Goal: Transaction & Acquisition: Purchase product/service

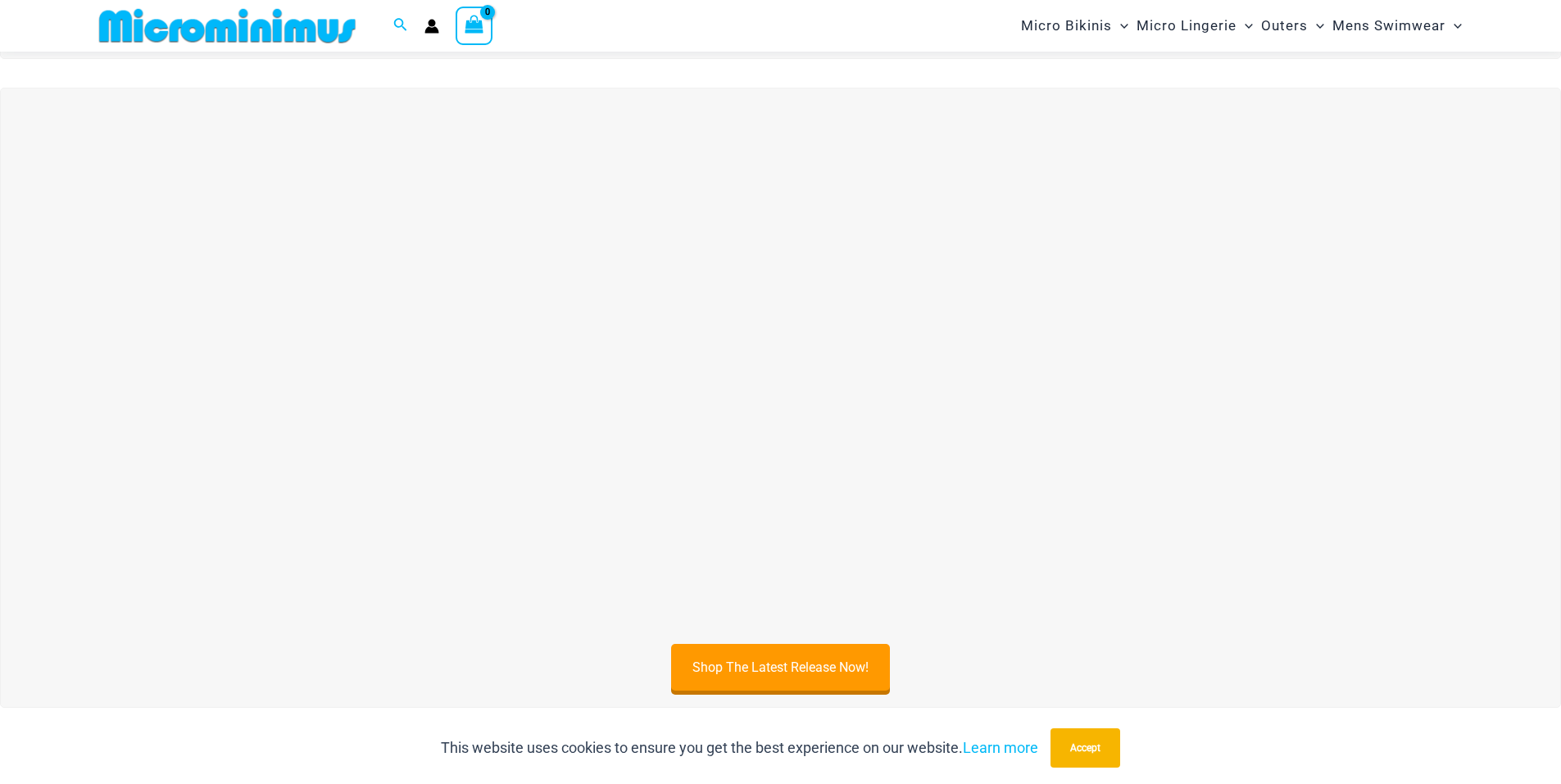
scroll to position [559, 0]
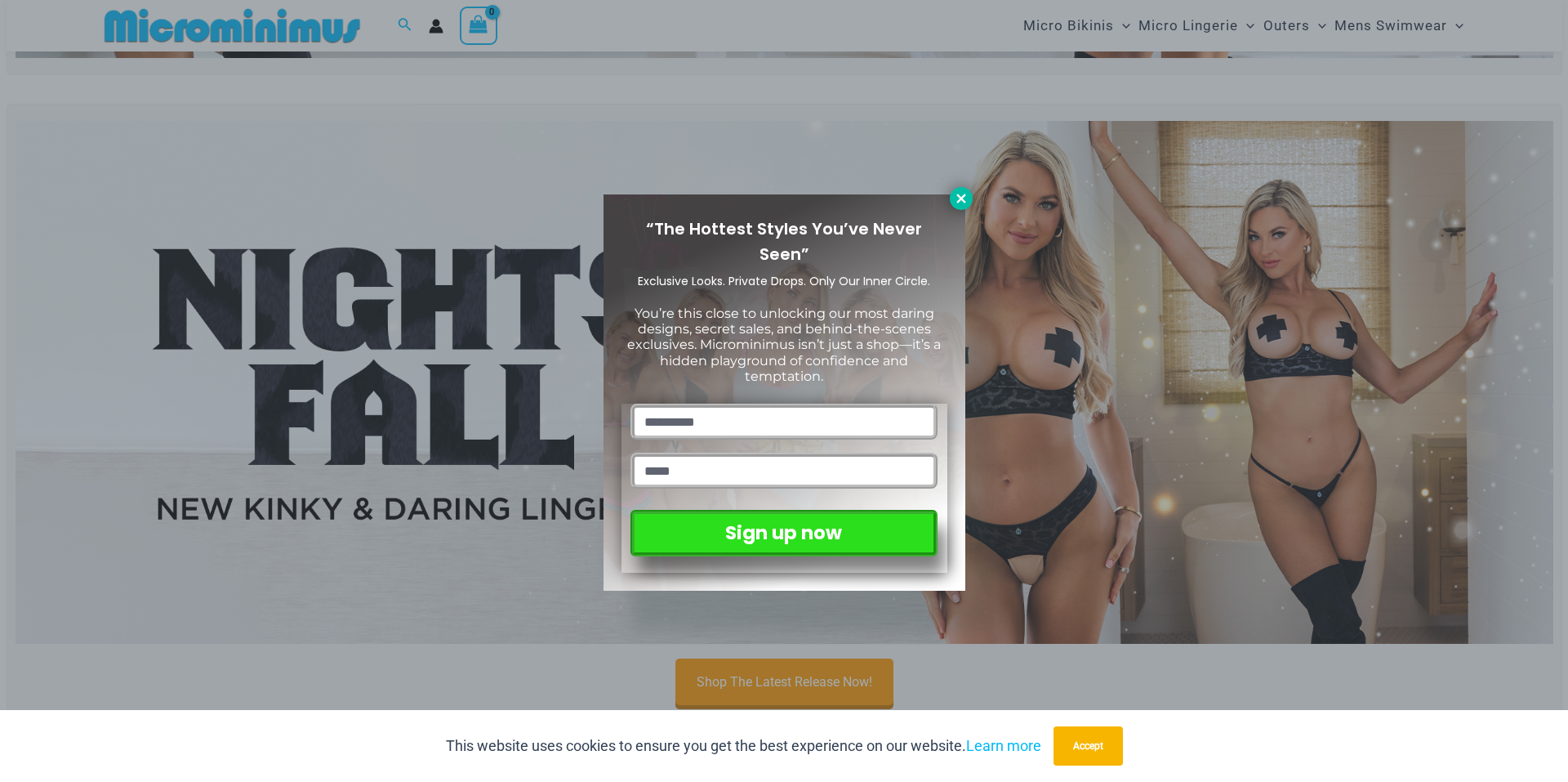
click at [956, 203] on icon at bounding box center [961, 198] width 14 height 14
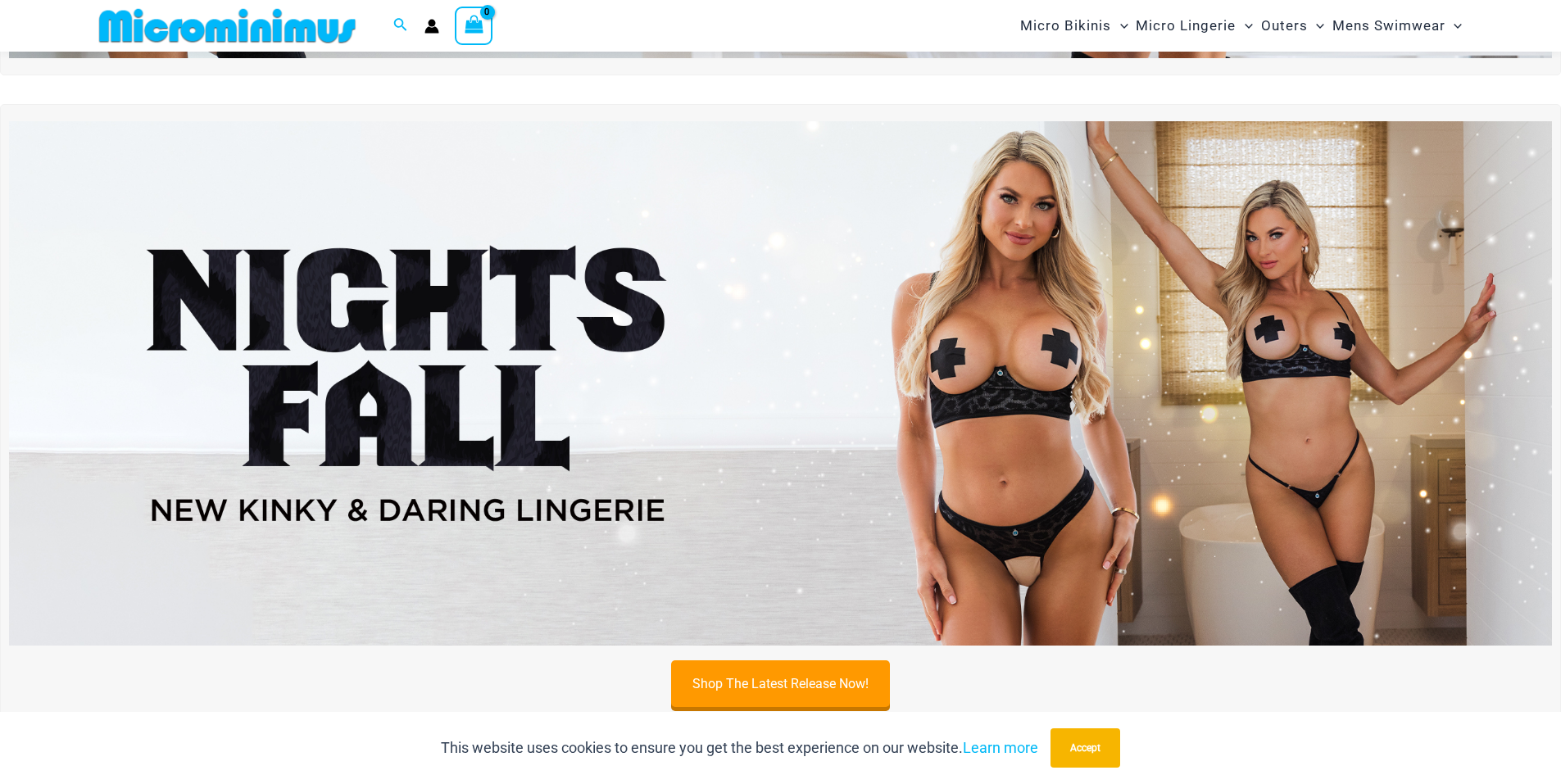
click at [1026, 348] on img at bounding box center [780, 383] width 1544 height 524
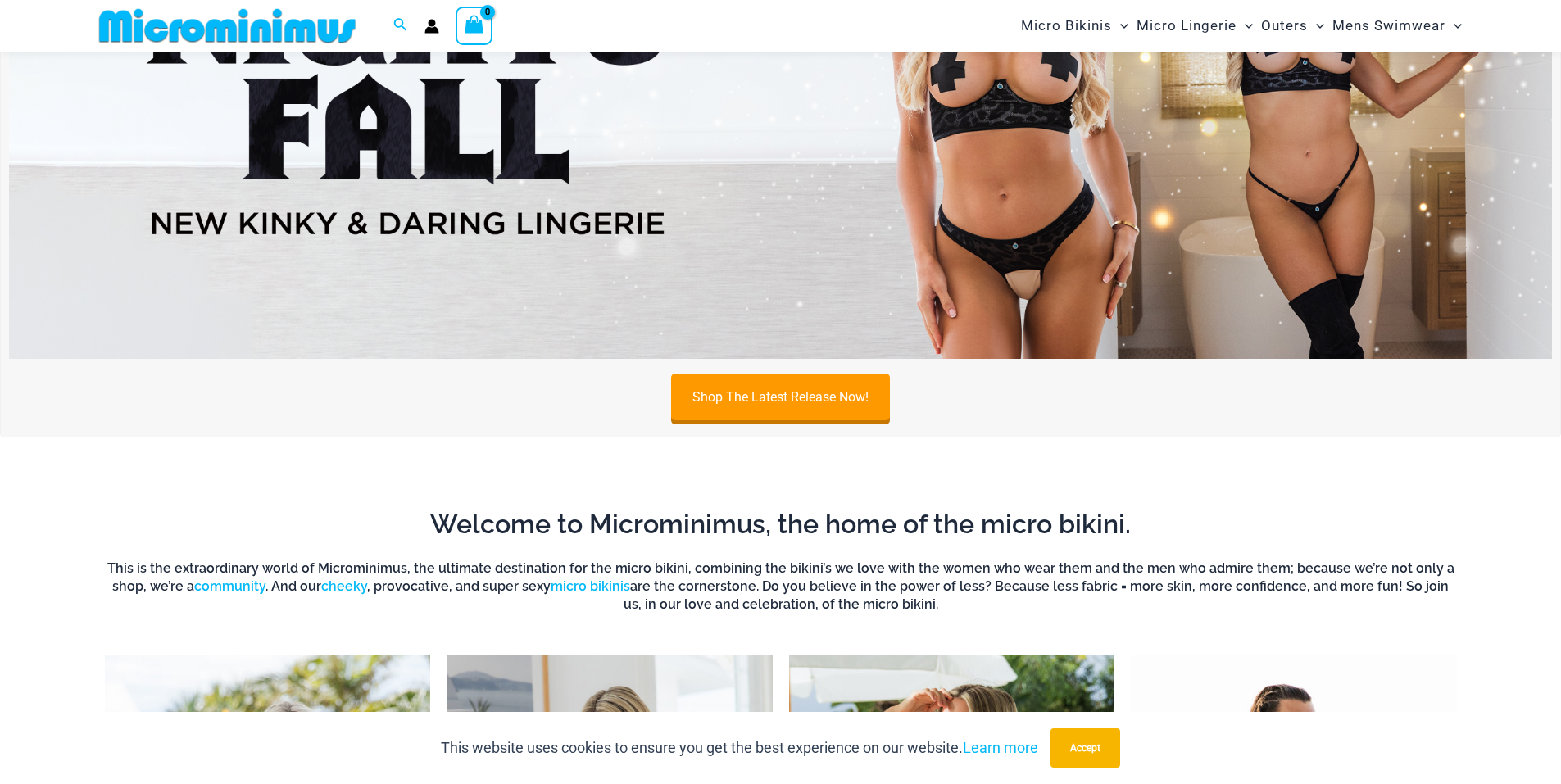
scroll to position [805, 0]
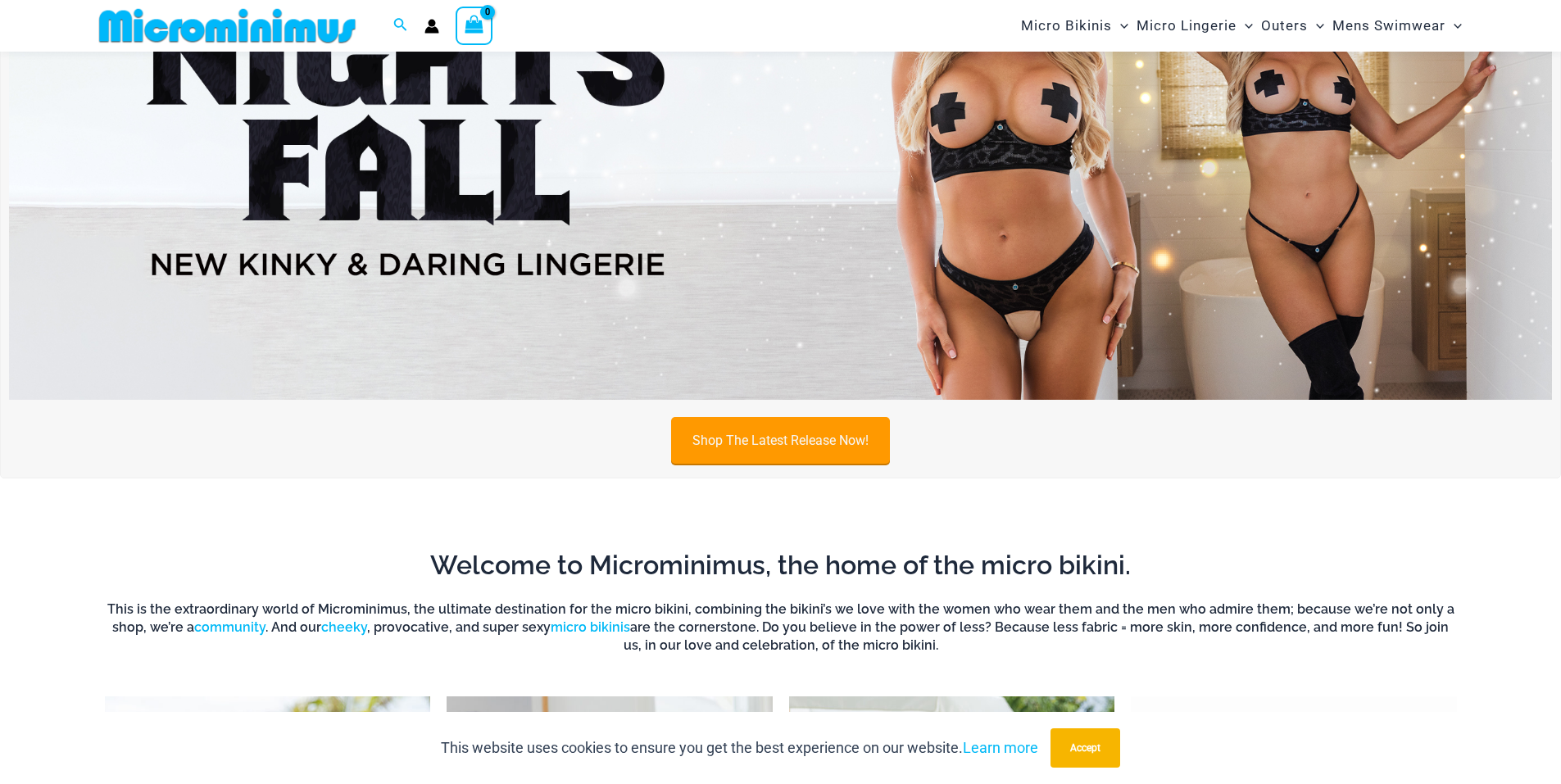
click at [720, 439] on link "Shop The Latest Release Now!" at bounding box center [780, 440] width 219 height 46
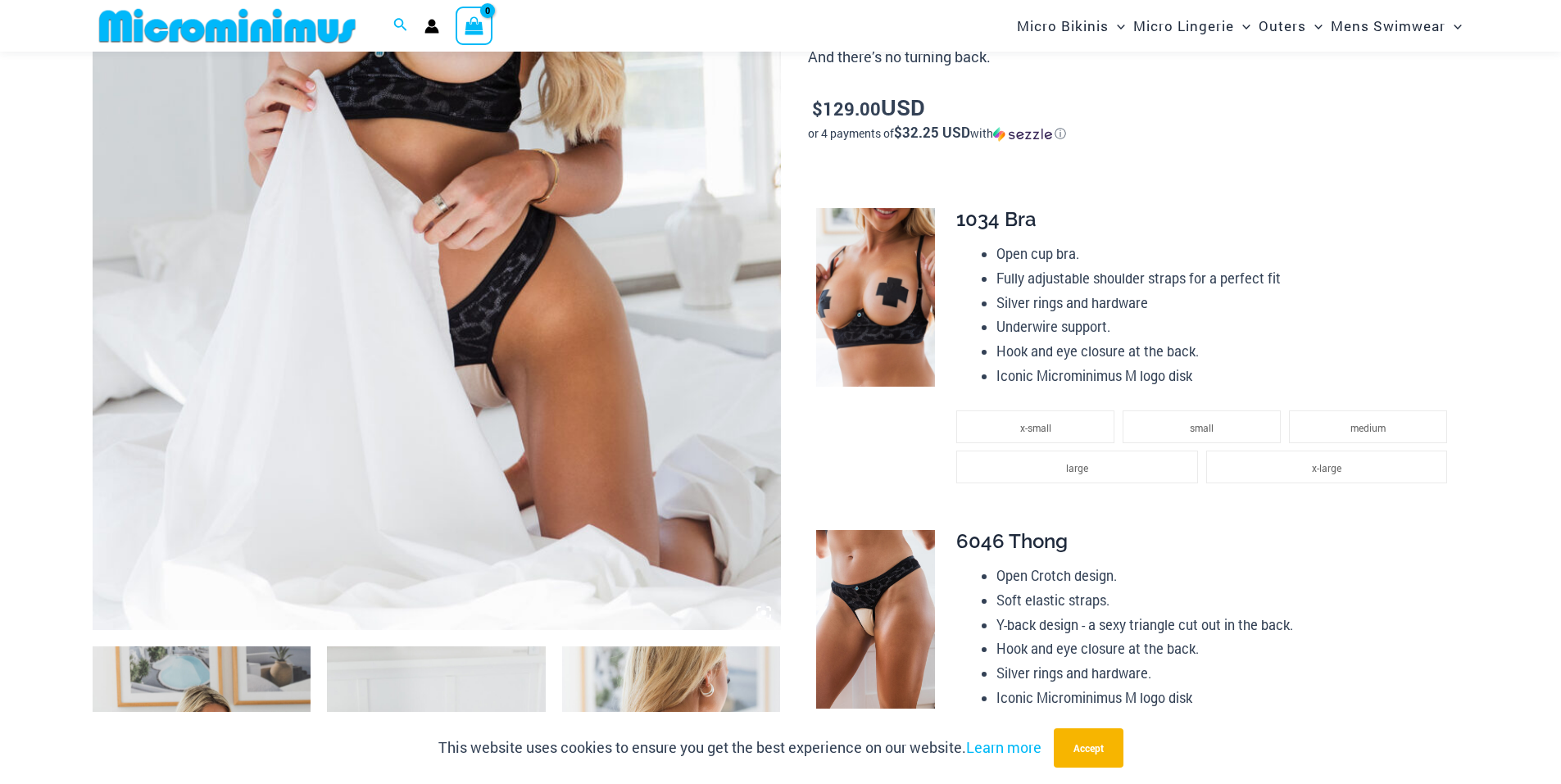
scroll to position [561, 0]
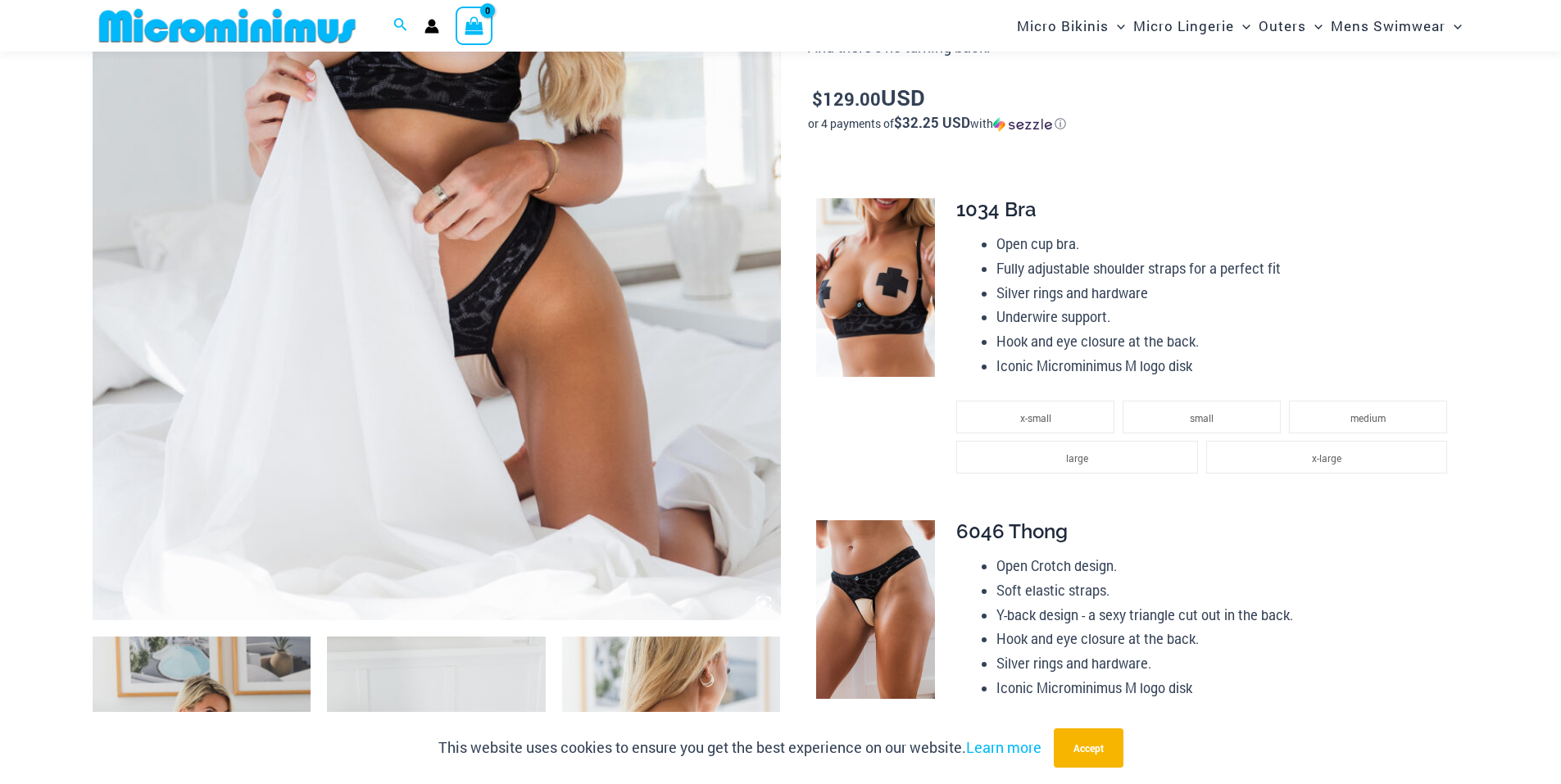
click at [631, 282] on img at bounding box center [437, 103] width 689 height 1032
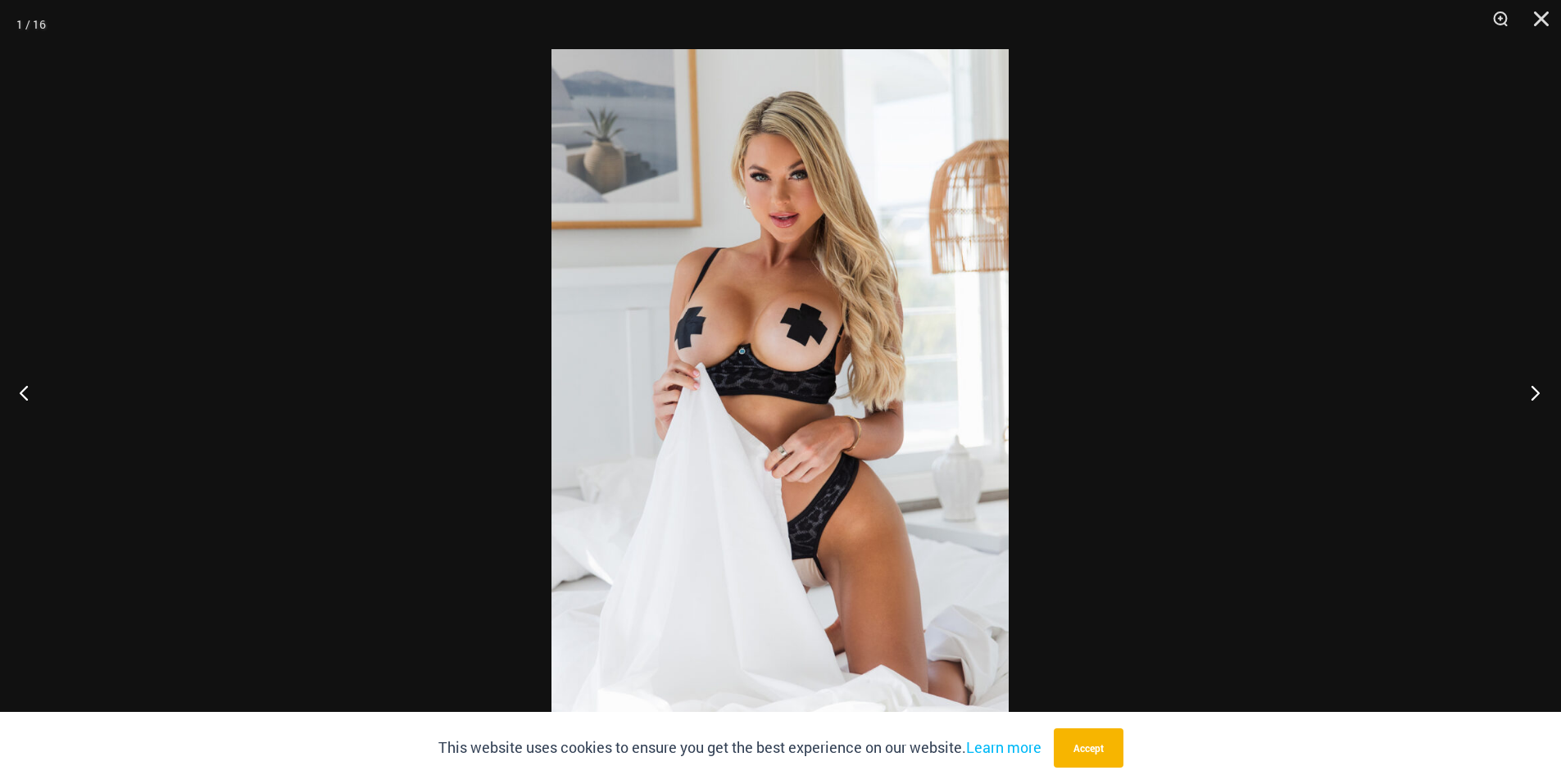
click at [1529, 390] on button "Next" at bounding box center [1531, 392] width 62 height 82
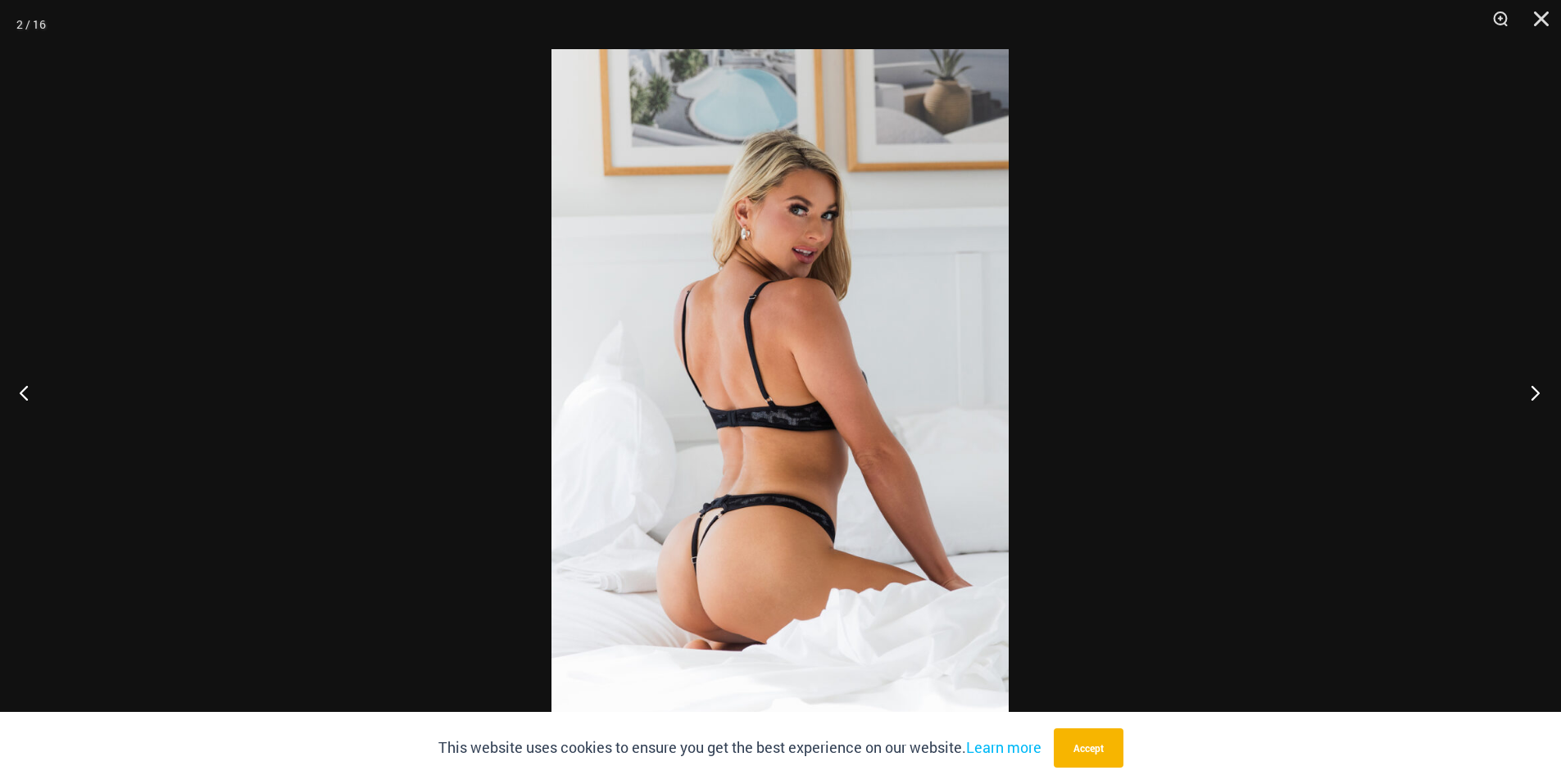
click at [1529, 390] on button "Next" at bounding box center [1531, 392] width 62 height 82
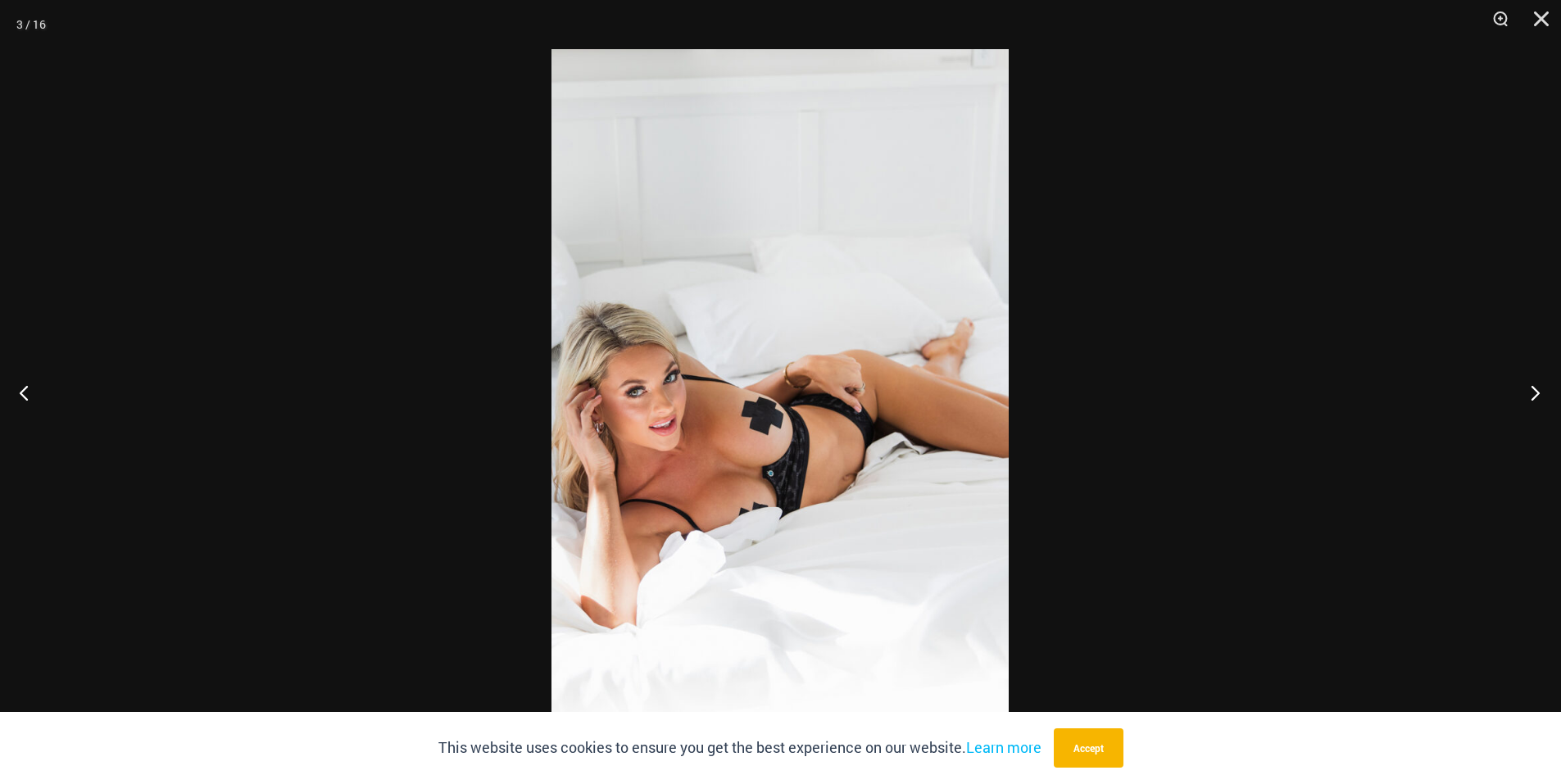
click at [1529, 390] on button "Next" at bounding box center [1531, 392] width 62 height 82
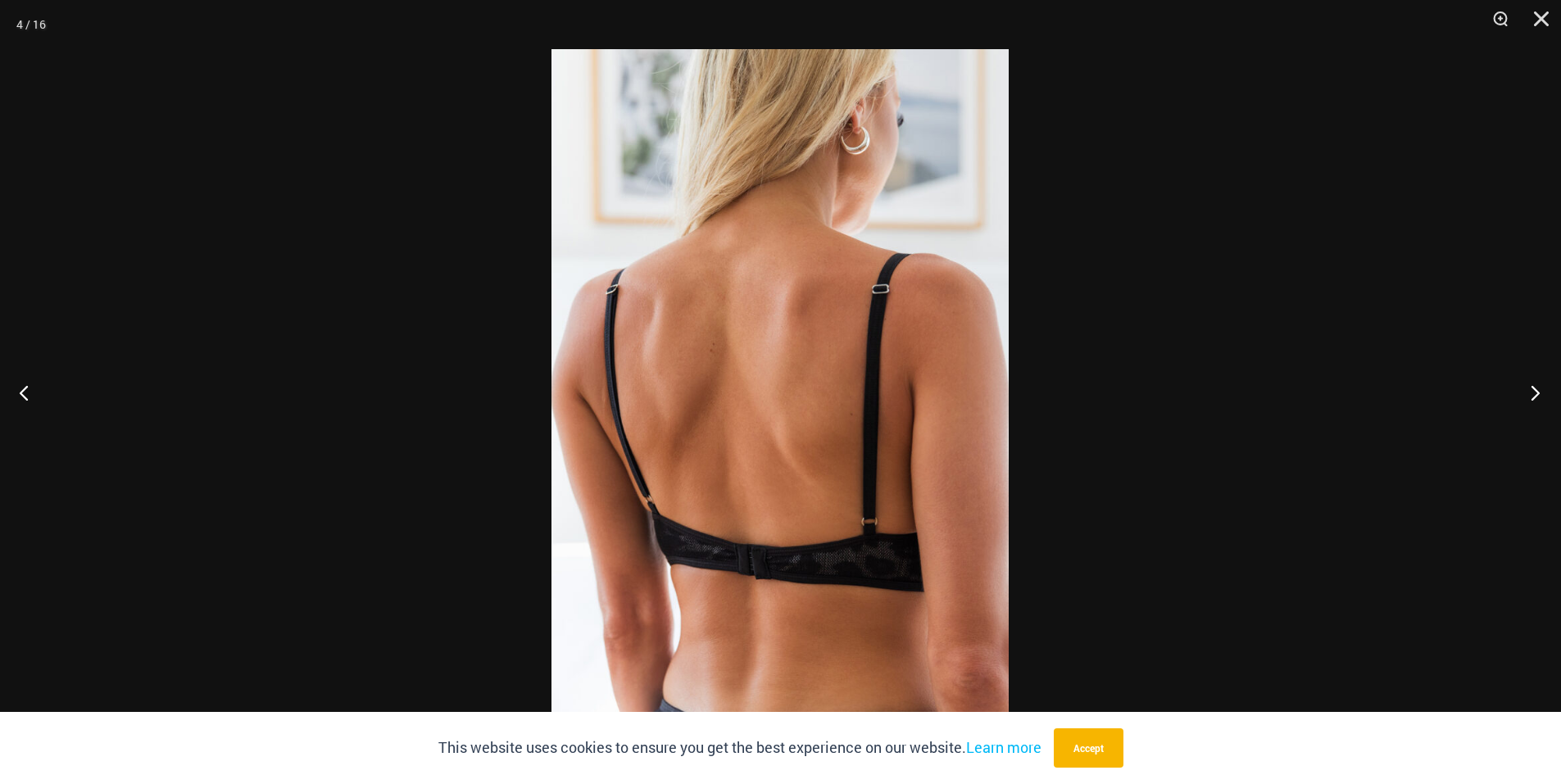
click at [1529, 390] on button "Next" at bounding box center [1531, 392] width 62 height 82
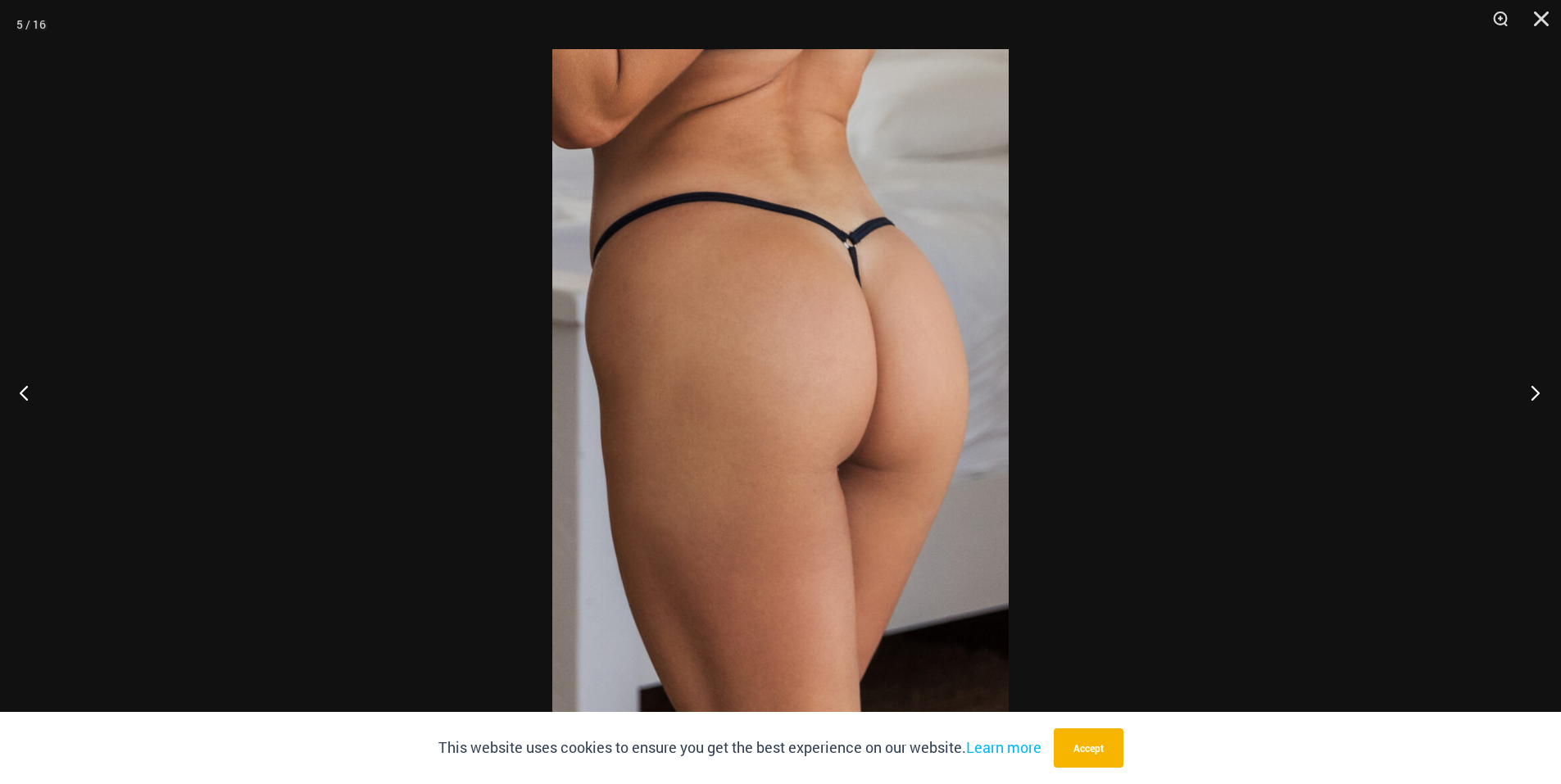
click at [1529, 390] on button "Next" at bounding box center [1531, 392] width 62 height 82
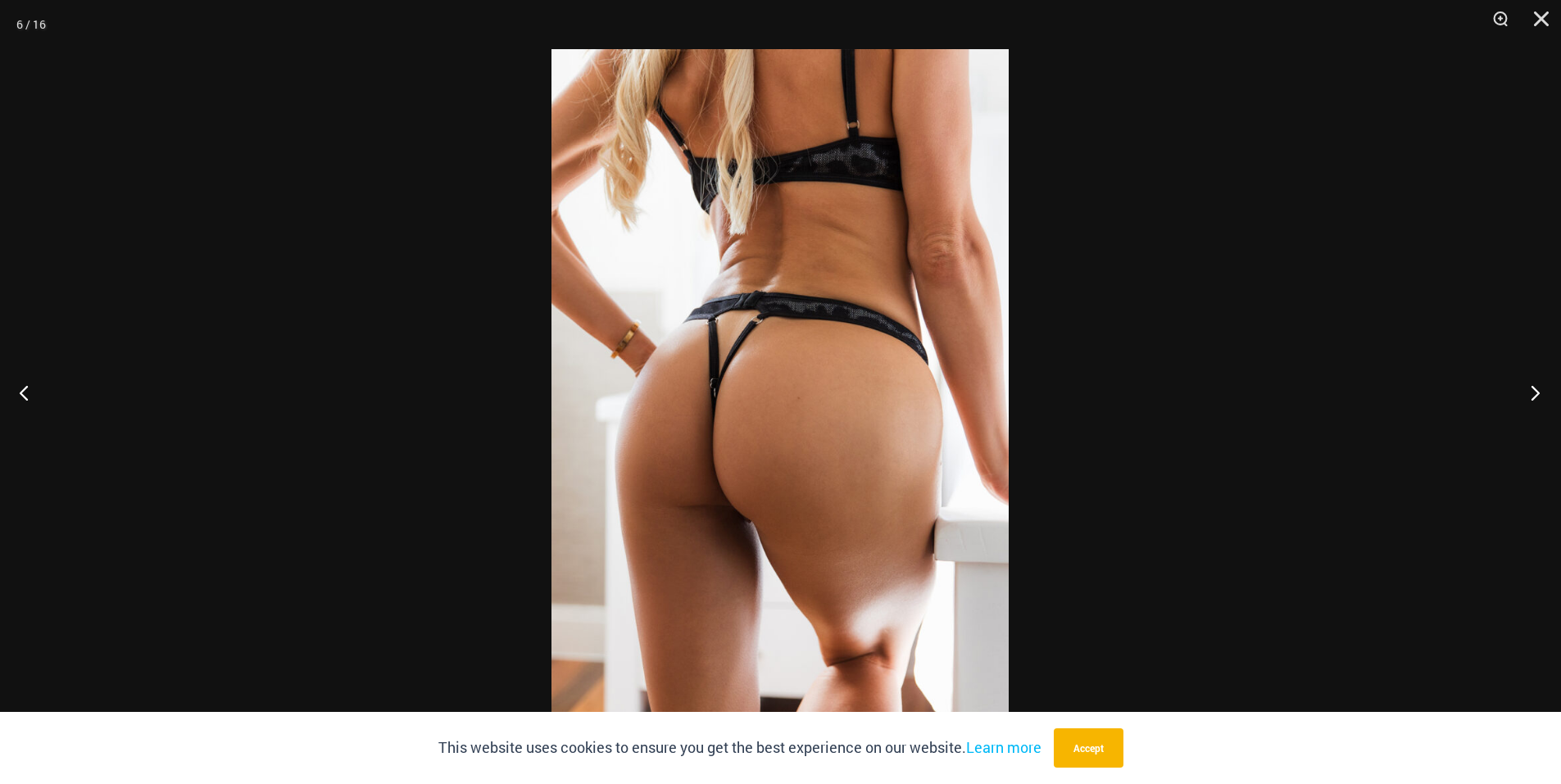
click at [1529, 390] on button "Next" at bounding box center [1531, 392] width 62 height 82
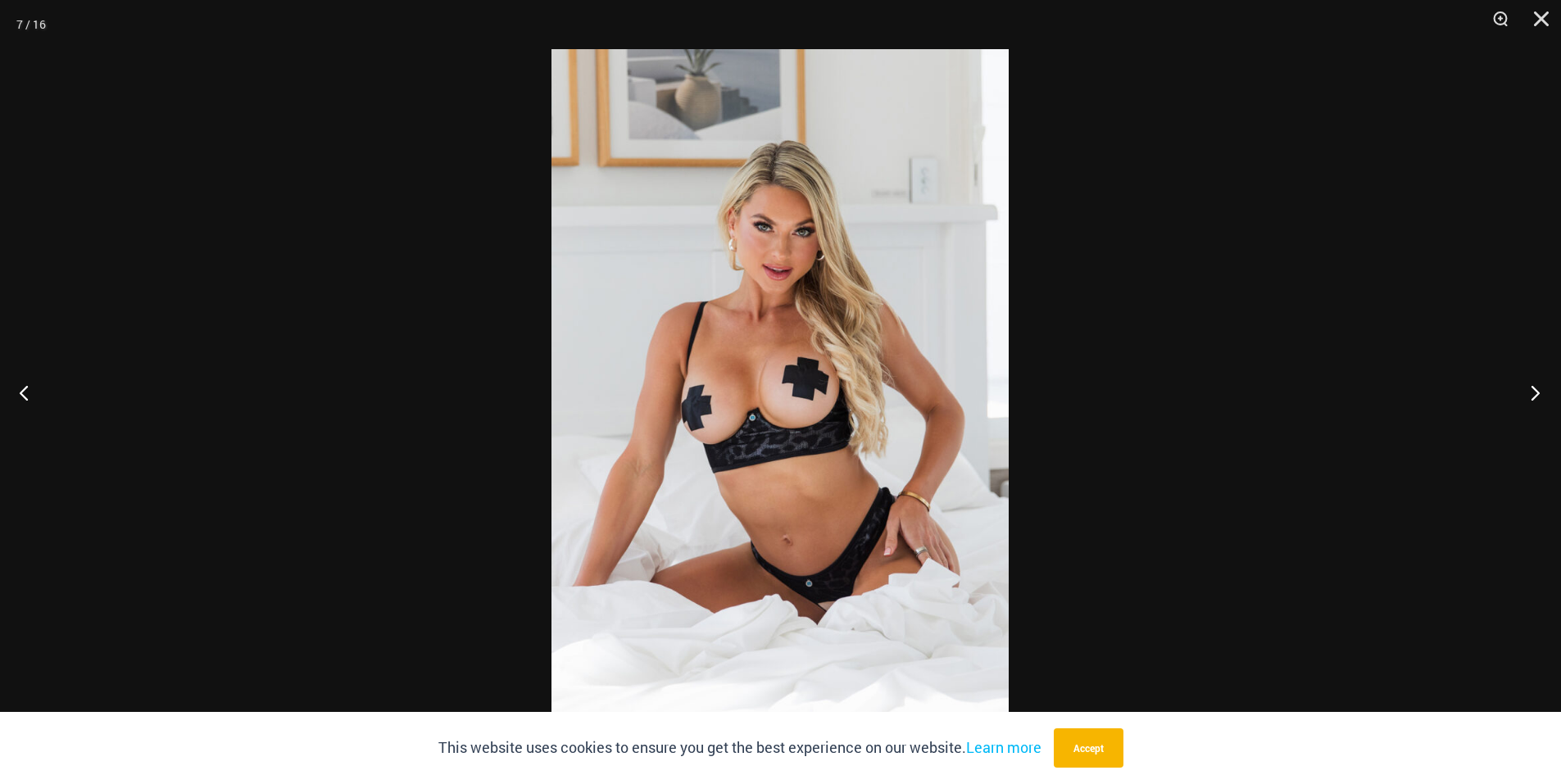
click at [1529, 390] on button "Next" at bounding box center [1531, 392] width 62 height 82
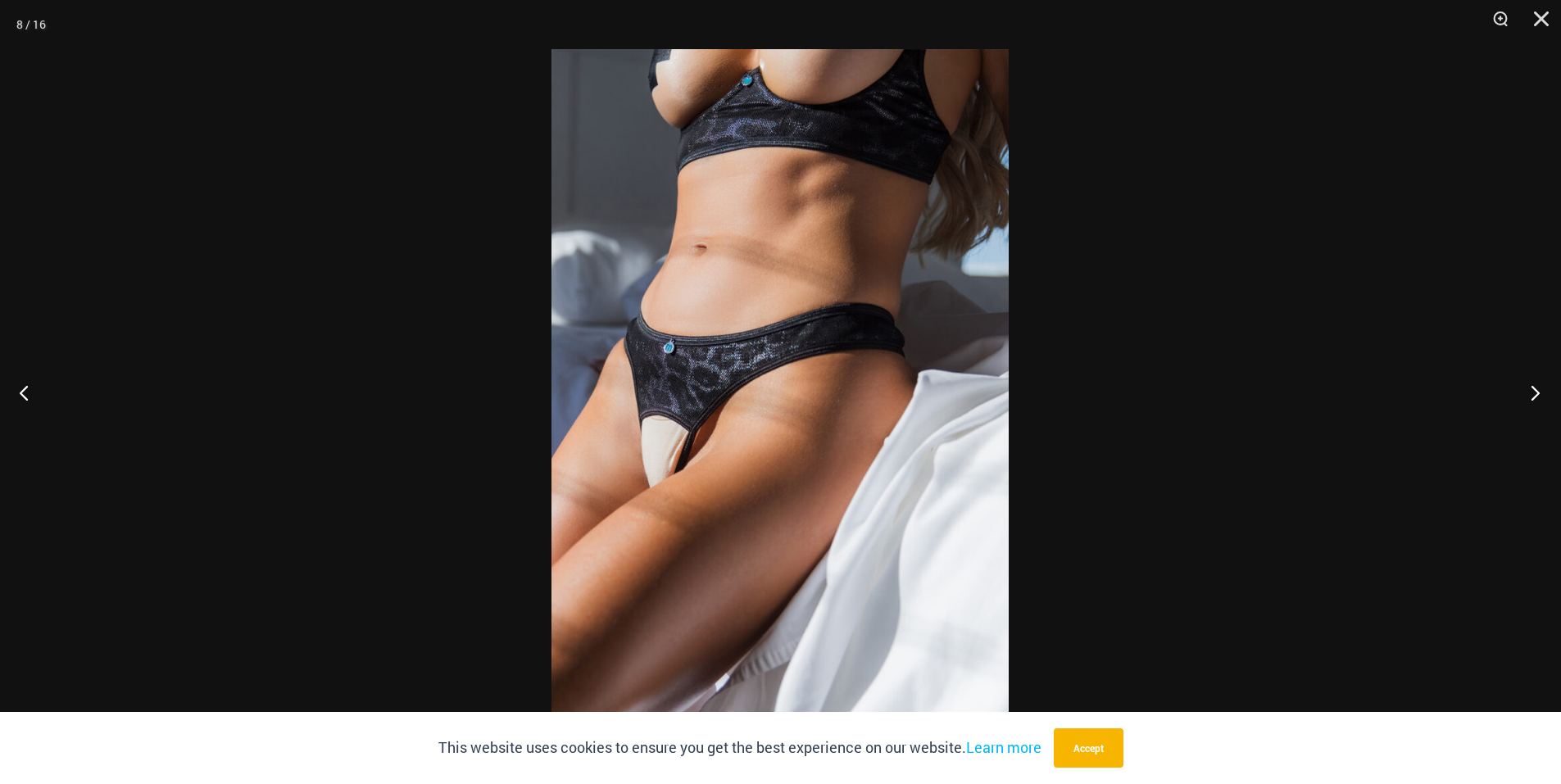
click at [1529, 389] on button "Next" at bounding box center [1531, 392] width 62 height 82
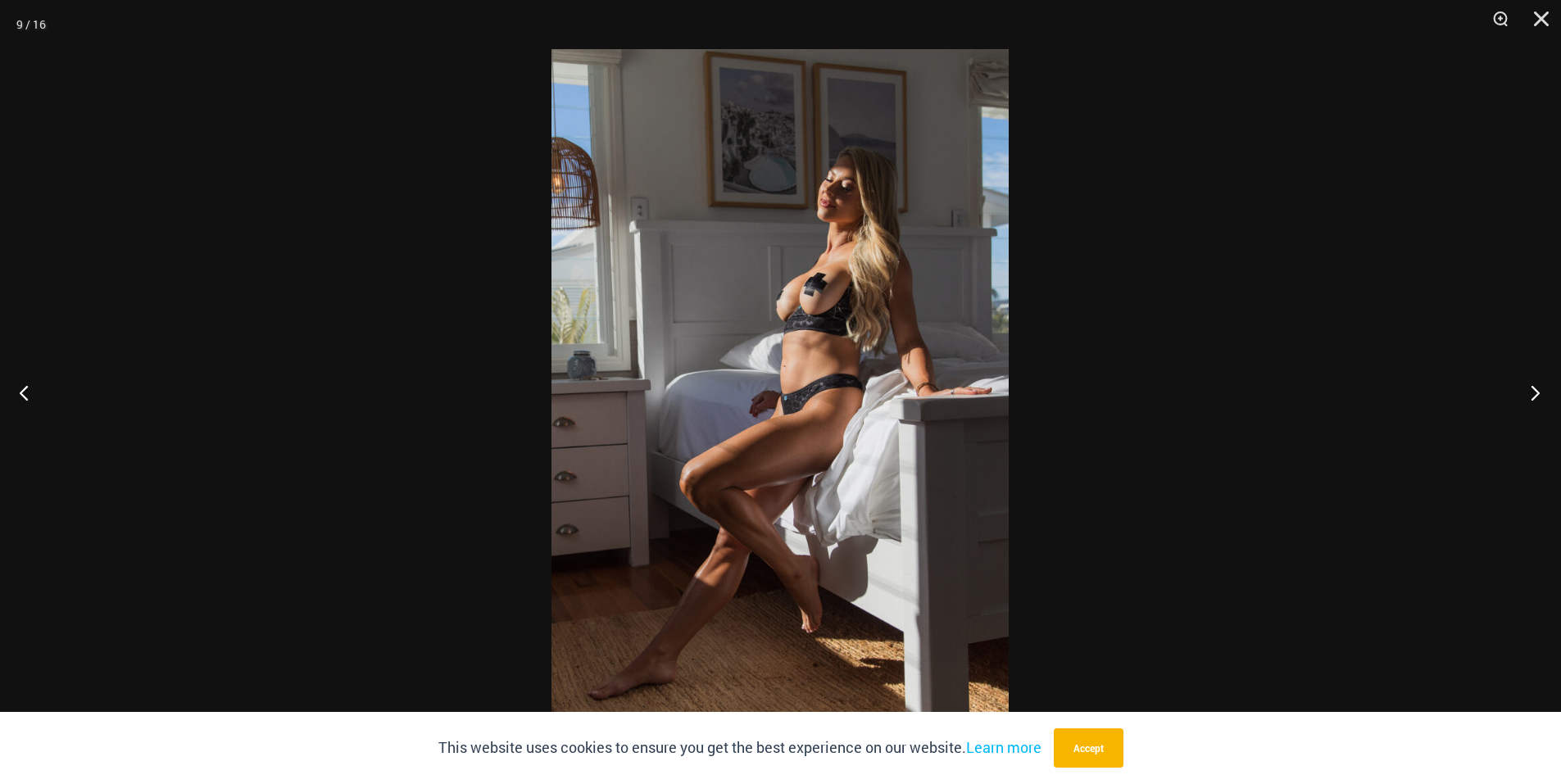
click at [1529, 389] on button "Next" at bounding box center [1531, 392] width 62 height 82
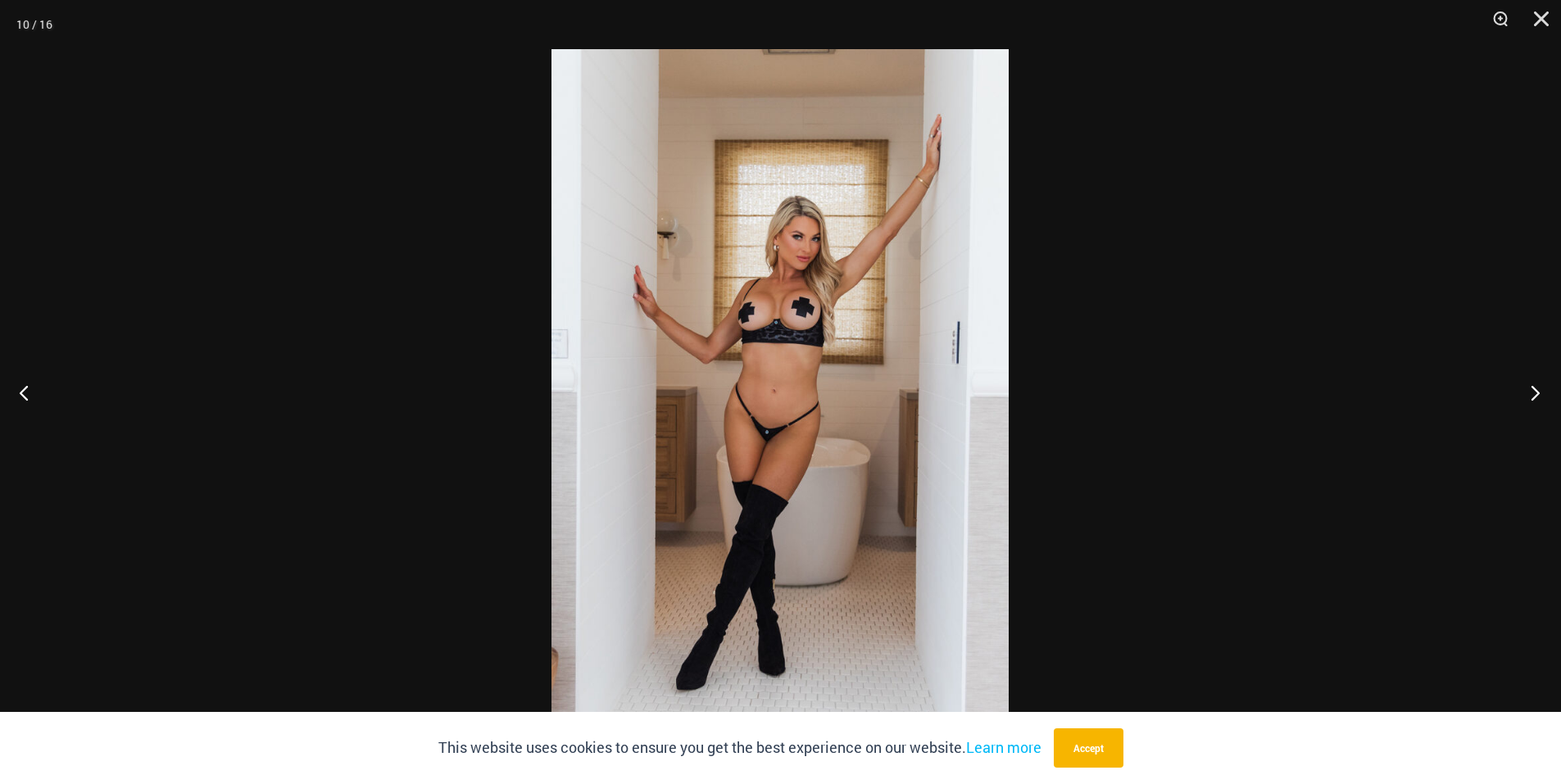
click at [1529, 389] on button "Next" at bounding box center [1531, 392] width 62 height 82
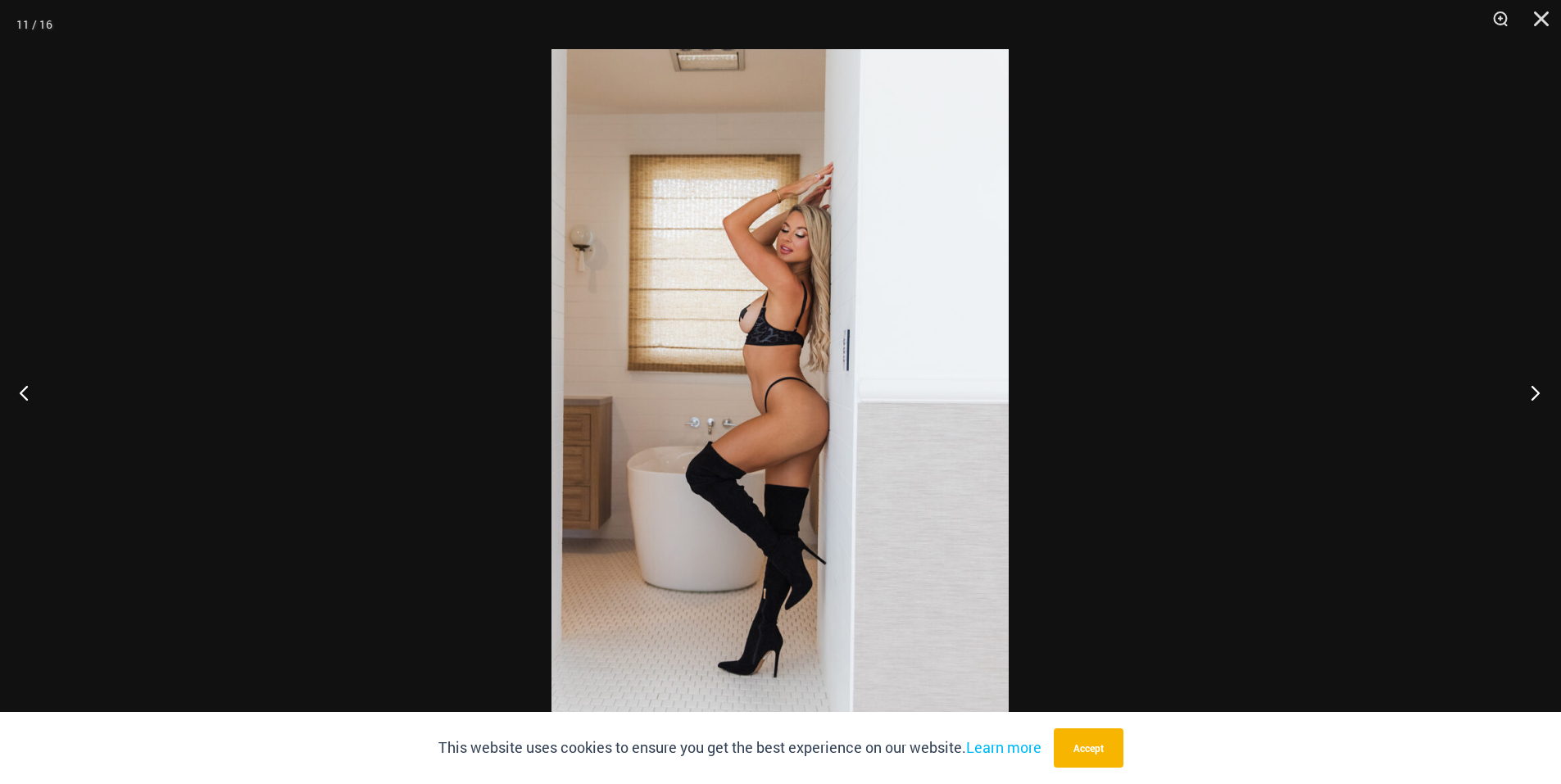
click at [1529, 399] on button "Next" at bounding box center [1531, 392] width 62 height 82
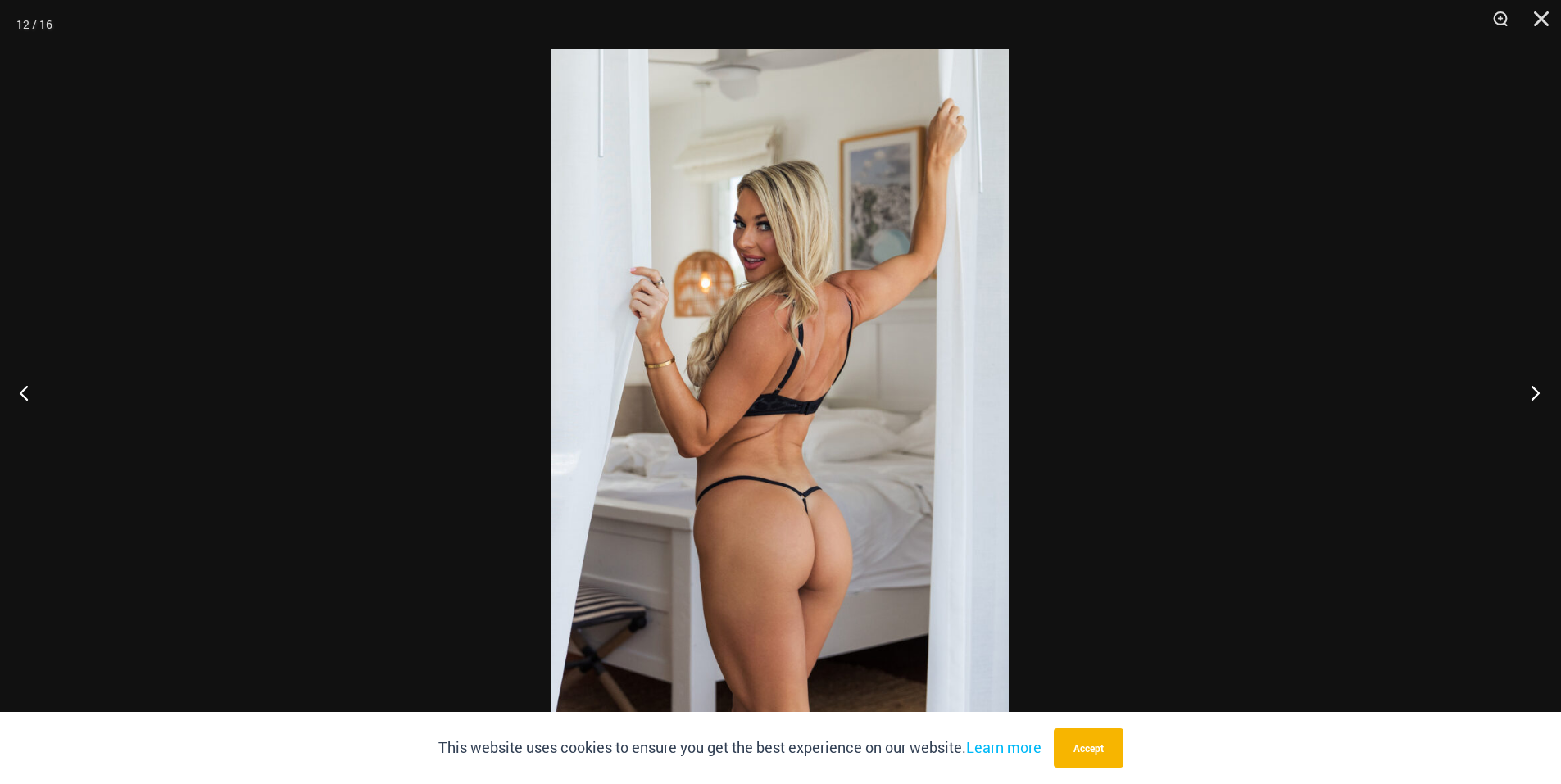
click at [1529, 398] on button "Next" at bounding box center [1531, 392] width 62 height 82
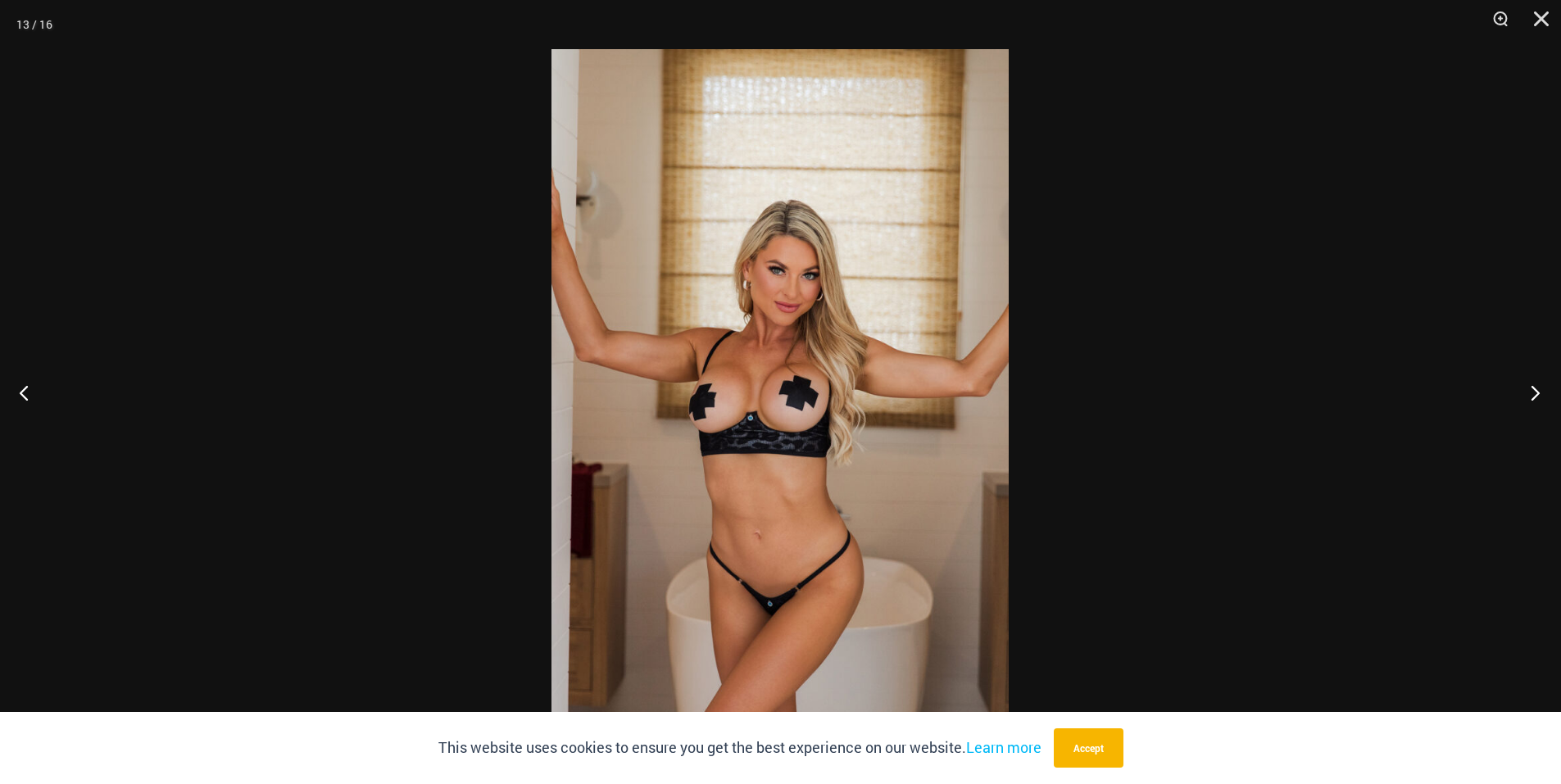
click at [1529, 397] on button "Next" at bounding box center [1531, 392] width 62 height 82
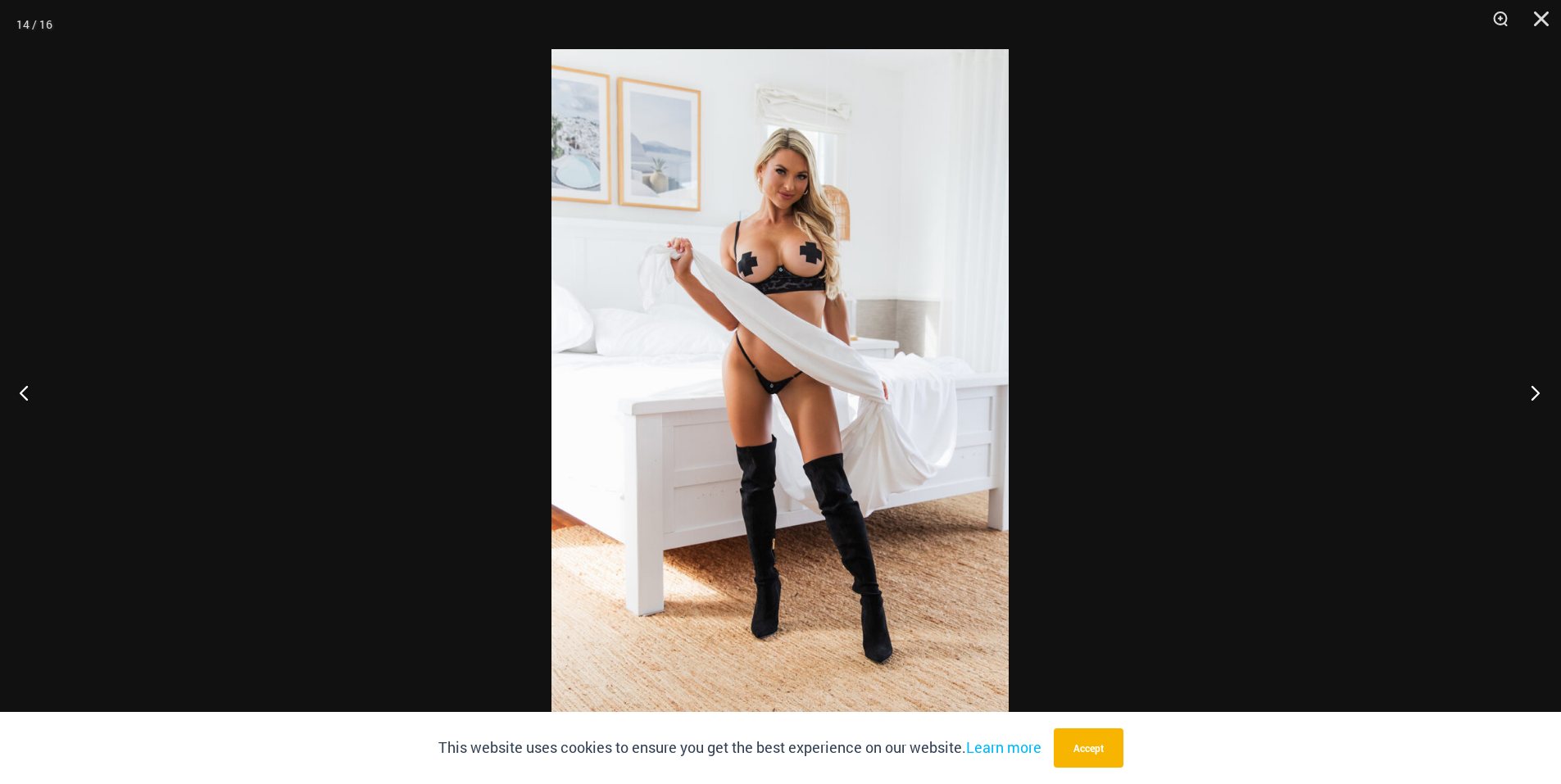
click at [1529, 397] on button "Next" at bounding box center [1531, 392] width 62 height 82
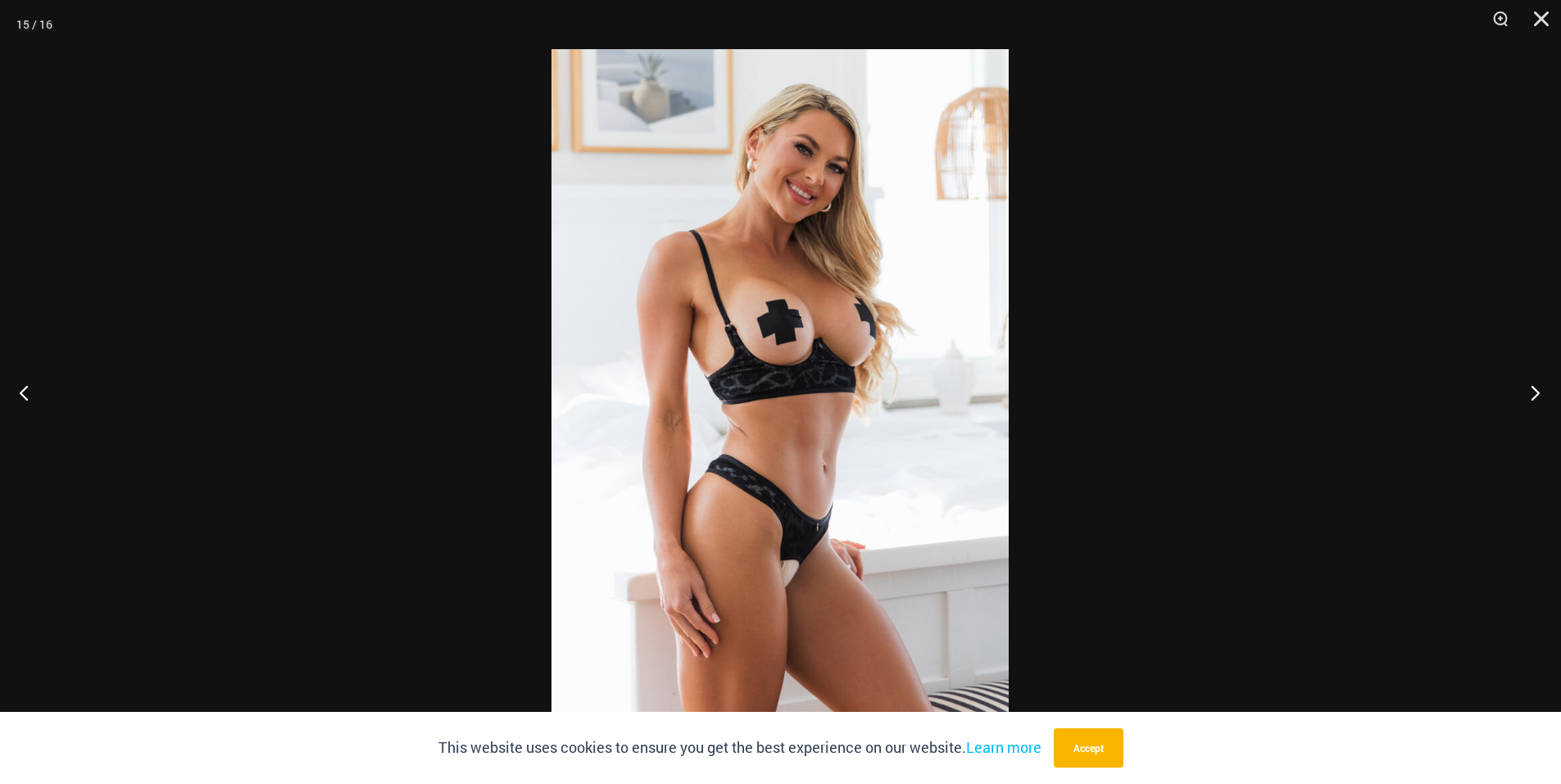
click at [1529, 397] on button "Next" at bounding box center [1531, 392] width 62 height 82
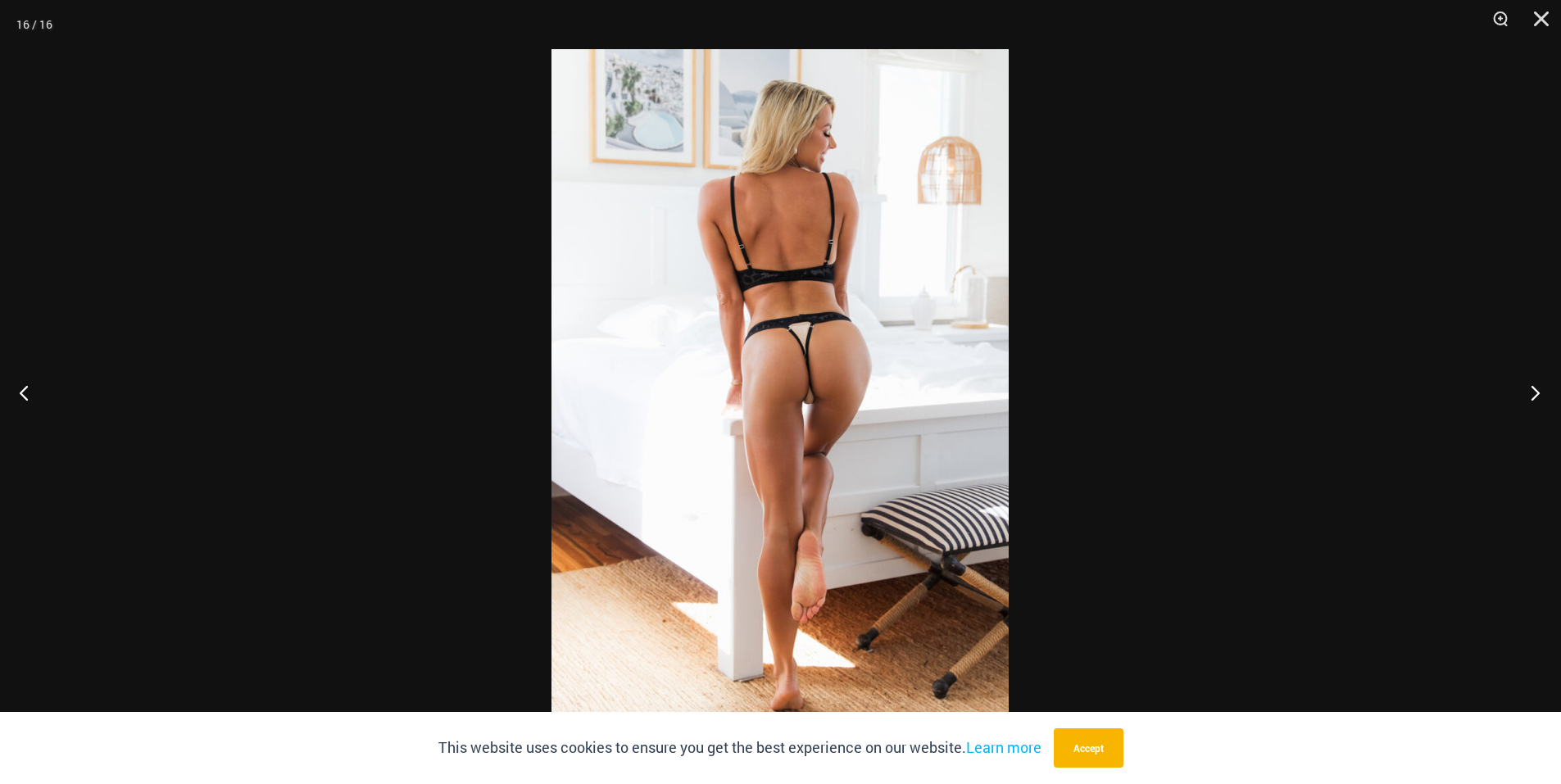
click at [1529, 397] on button "Next" at bounding box center [1531, 392] width 62 height 82
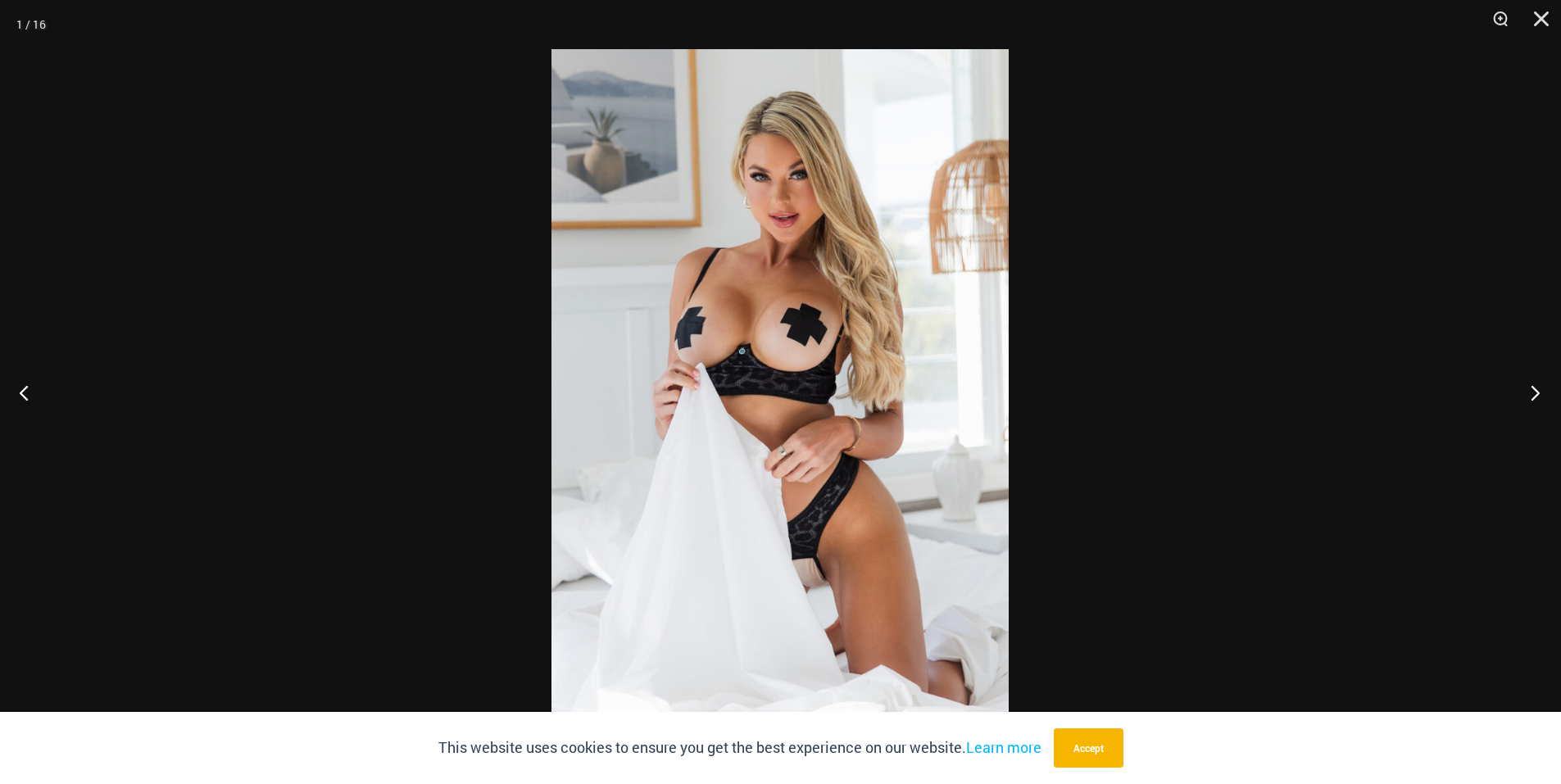
click at [1529, 397] on button "Next" at bounding box center [1531, 392] width 62 height 82
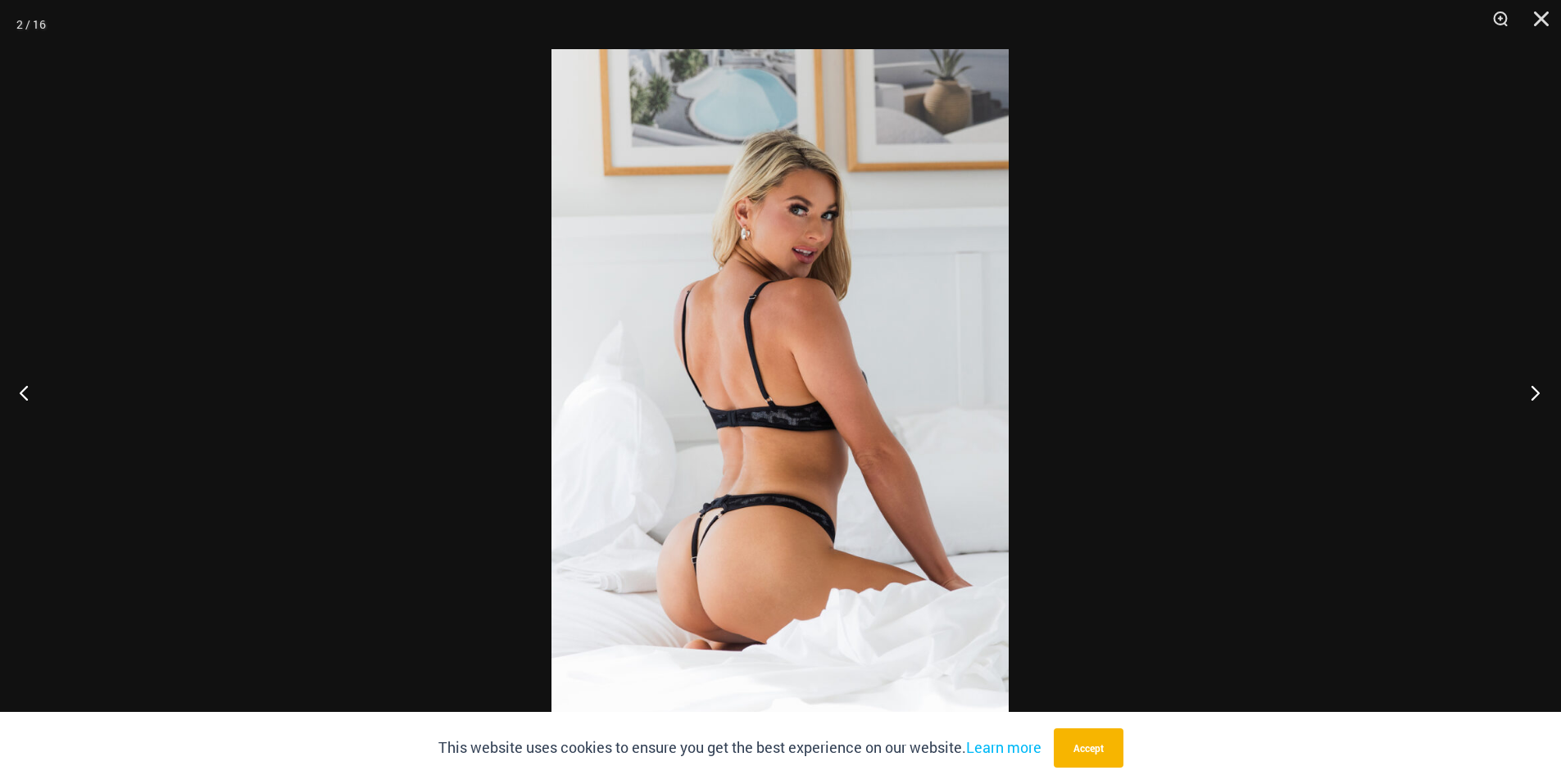
click at [1529, 397] on button "Next" at bounding box center [1531, 392] width 62 height 82
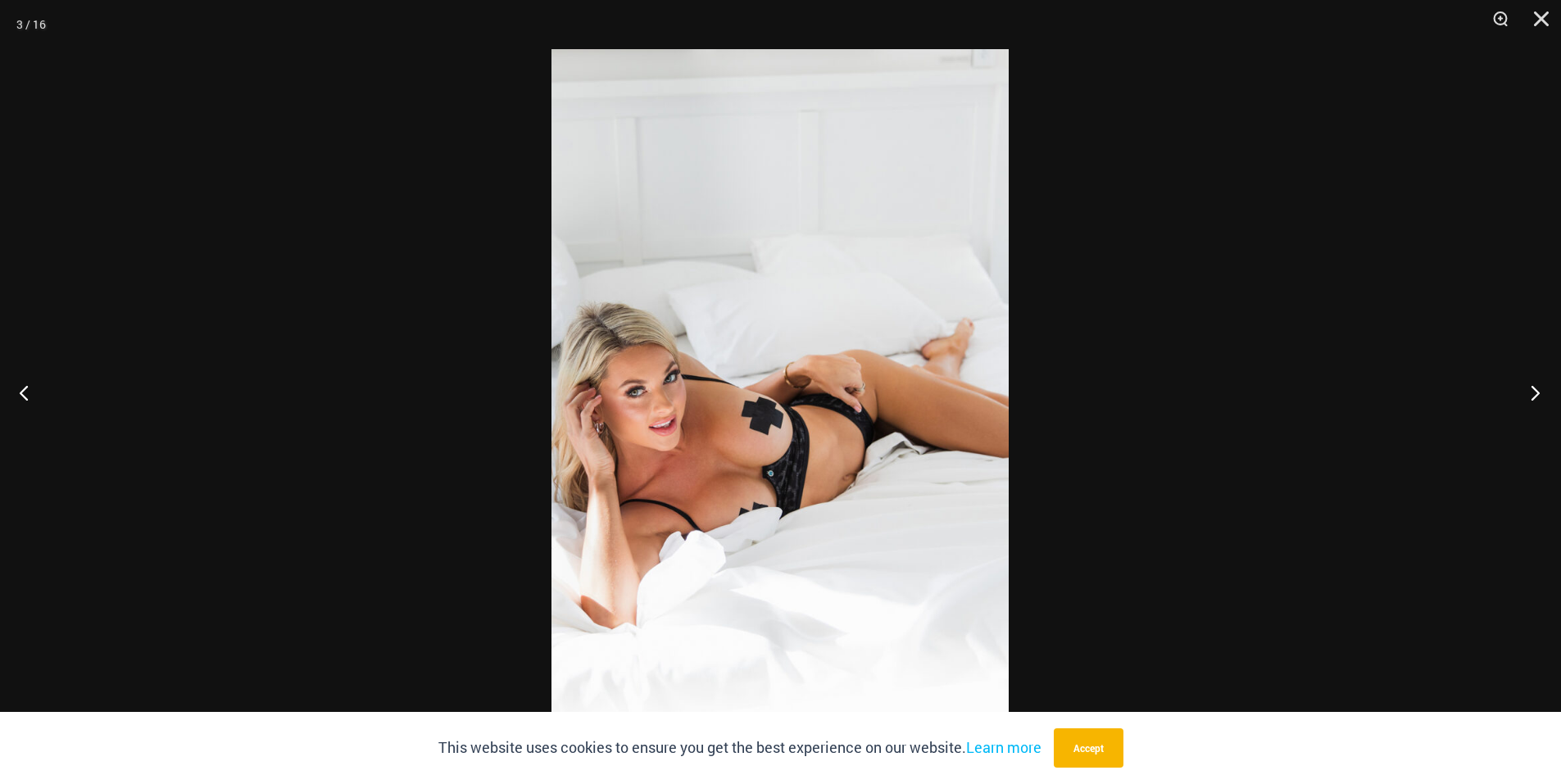
click at [1529, 397] on button "Next" at bounding box center [1531, 392] width 62 height 82
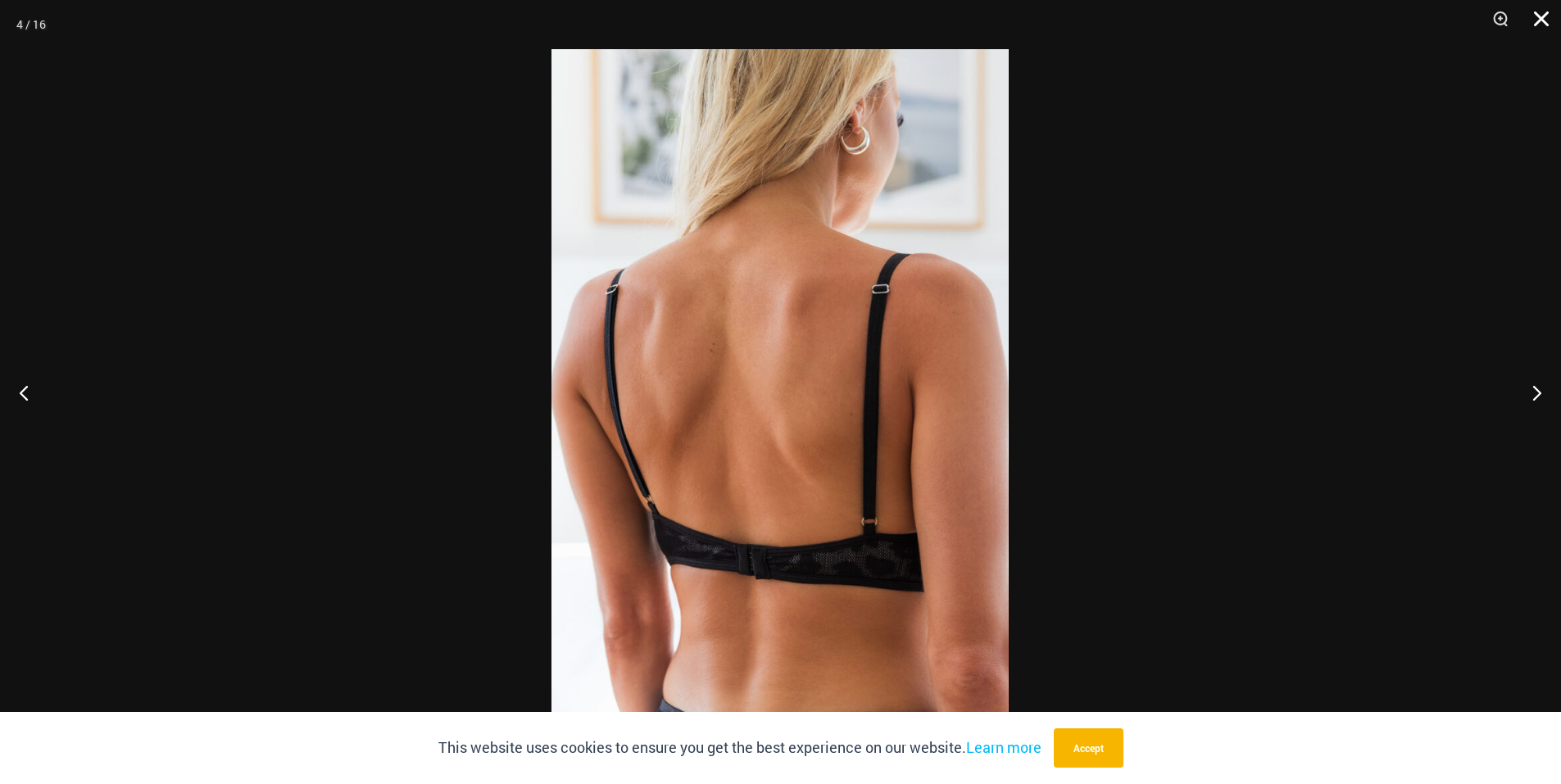
click at [1552, 13] on button "Close" at bounding box center [1536, 24] width 41 height 49
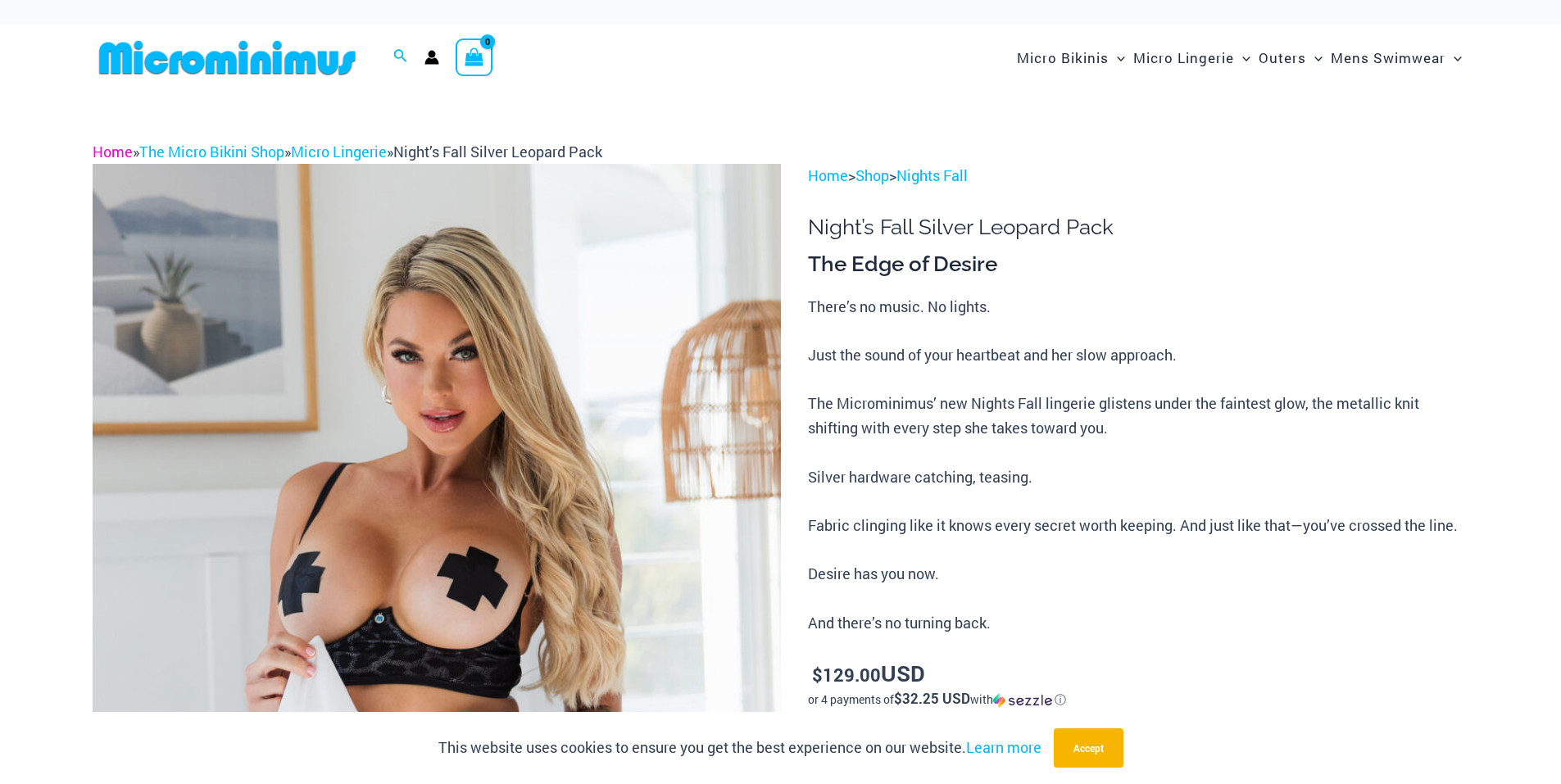
click at [105, 151] on link "Home" at bounding box center [113, 152] width 41 height 19
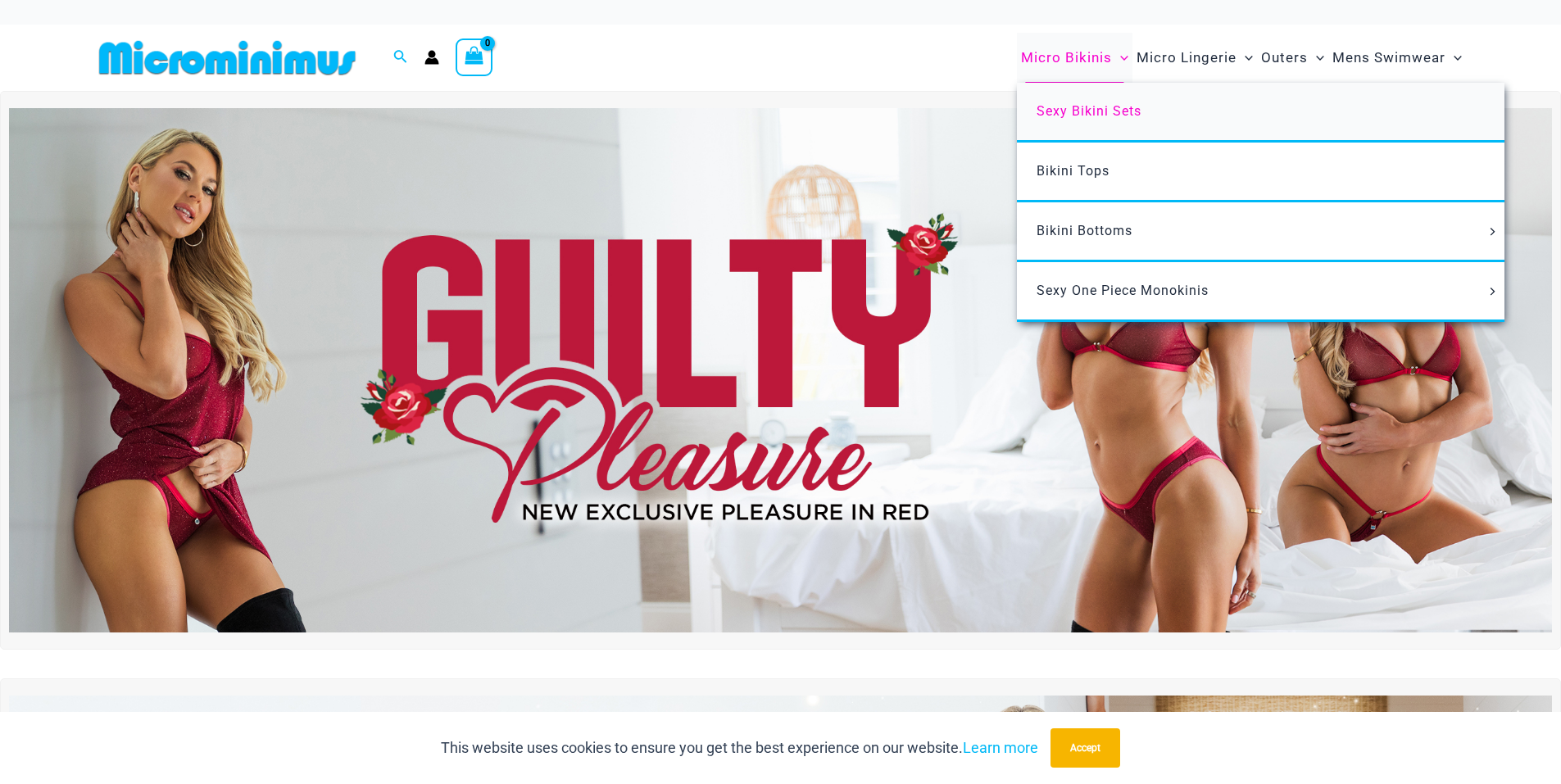
click at [1072, 112] on span "Sexy Bikini Sets" at bounding box center [1089, 111] width 105 height 15
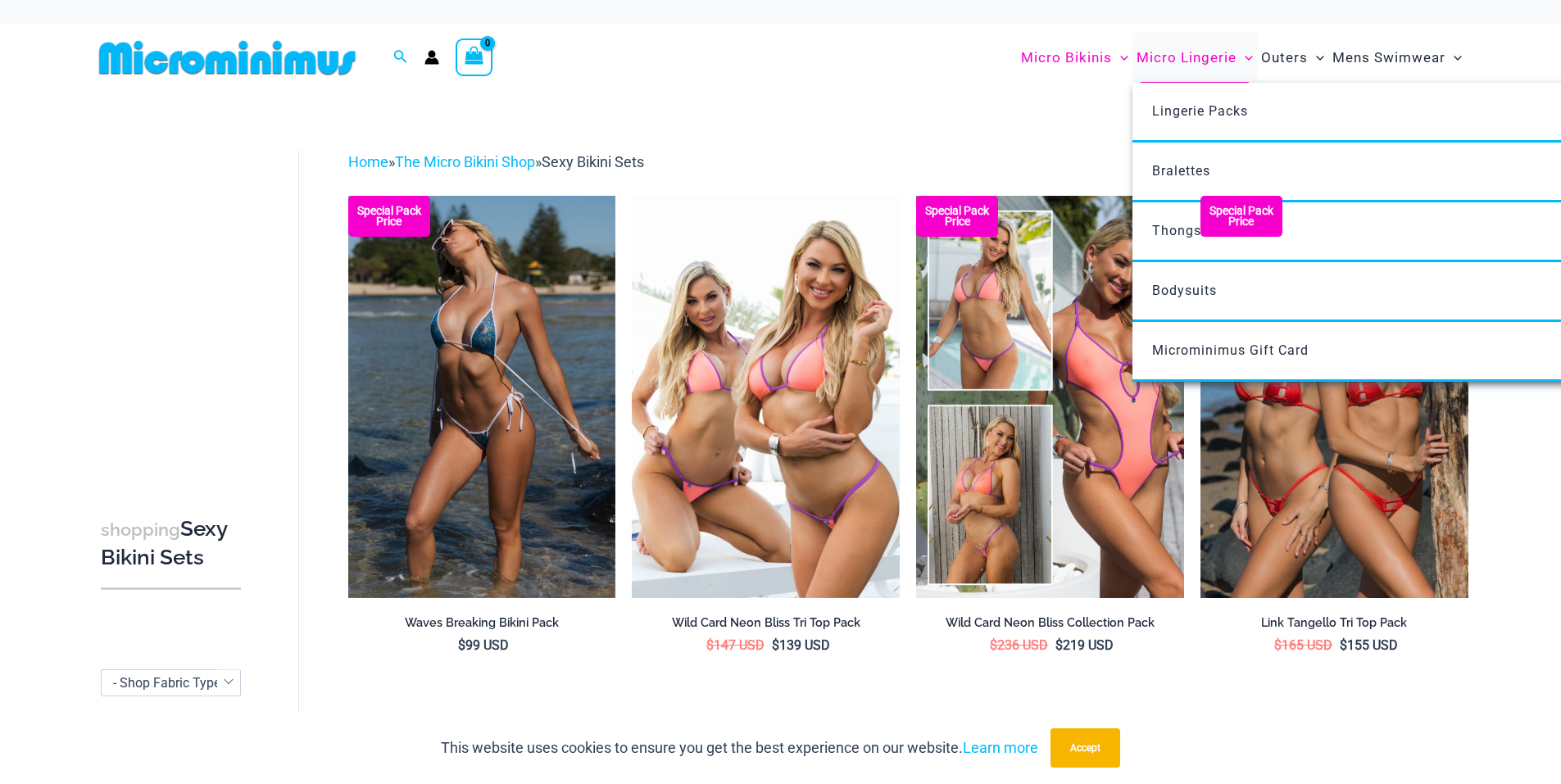
click at [1154, 64] on span "Micro Lingerie" at bounding box center [1187, 57] width 100 height 42
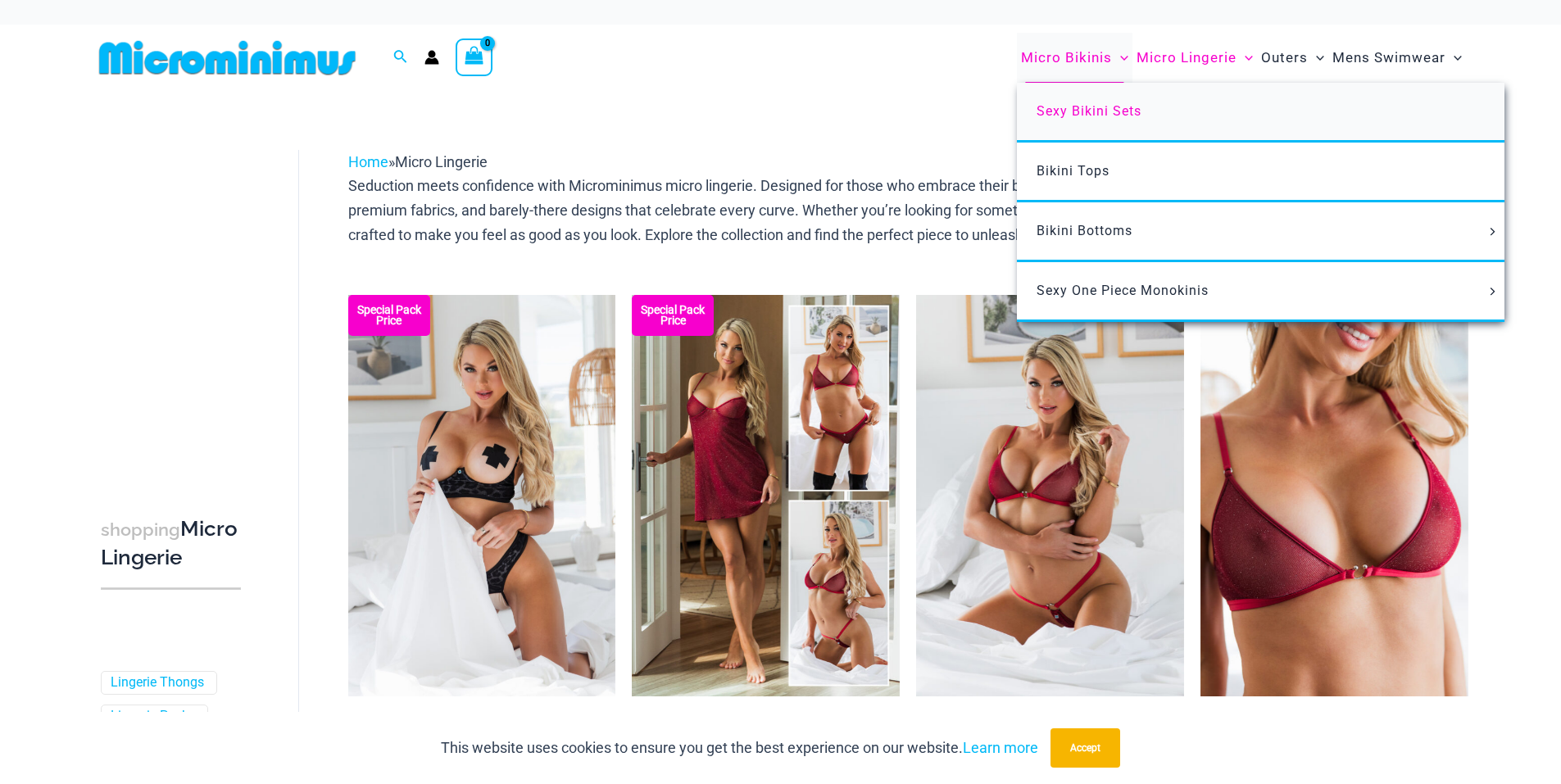
click at [1104, 105] on span "Sexy Bikini Sets" at bounding box center [1089, 111] width 105 height 15
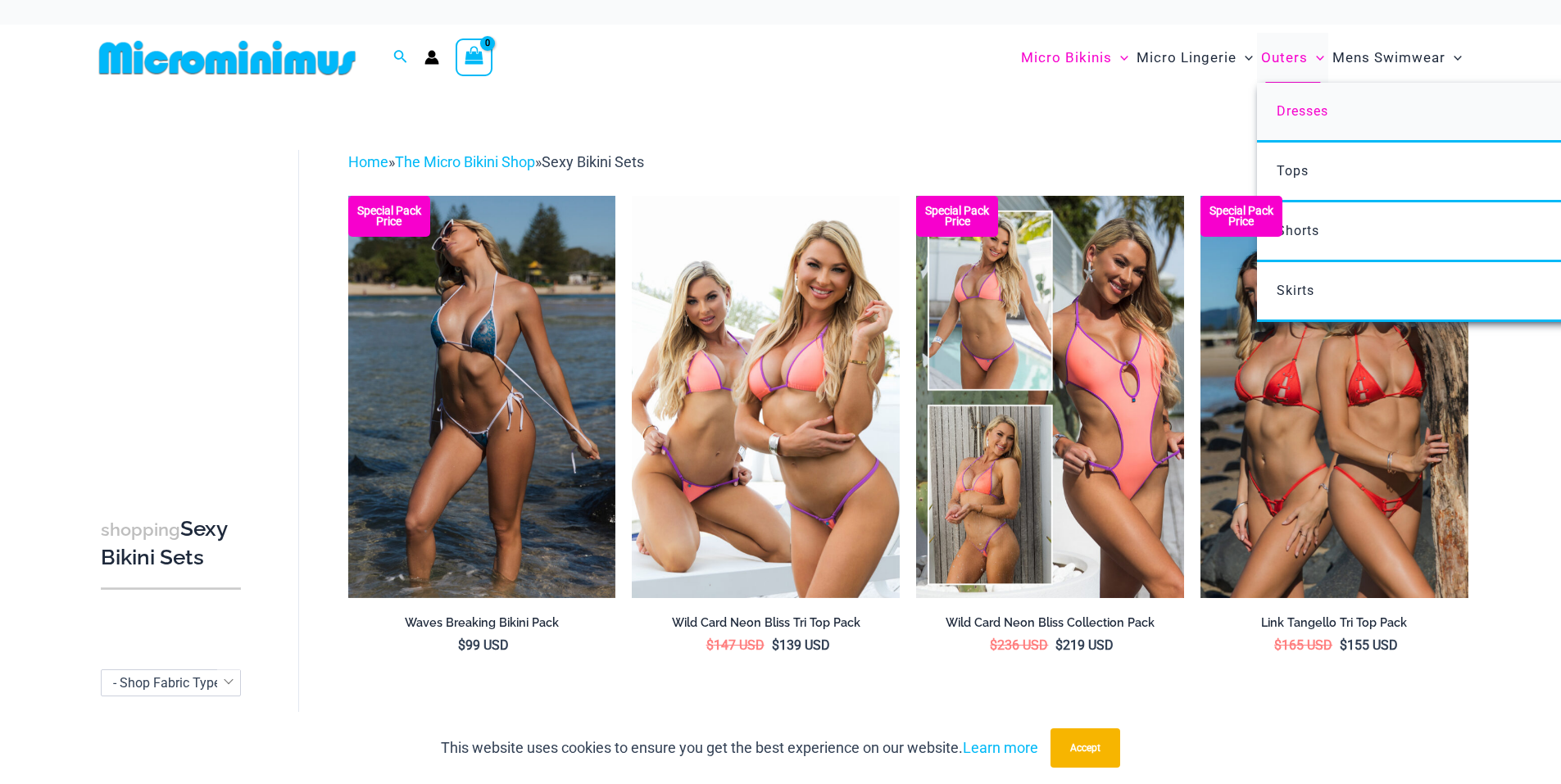
click at [1300, 114] on span "Dresses" at bounding box center [1302, 111] width 51 height 15
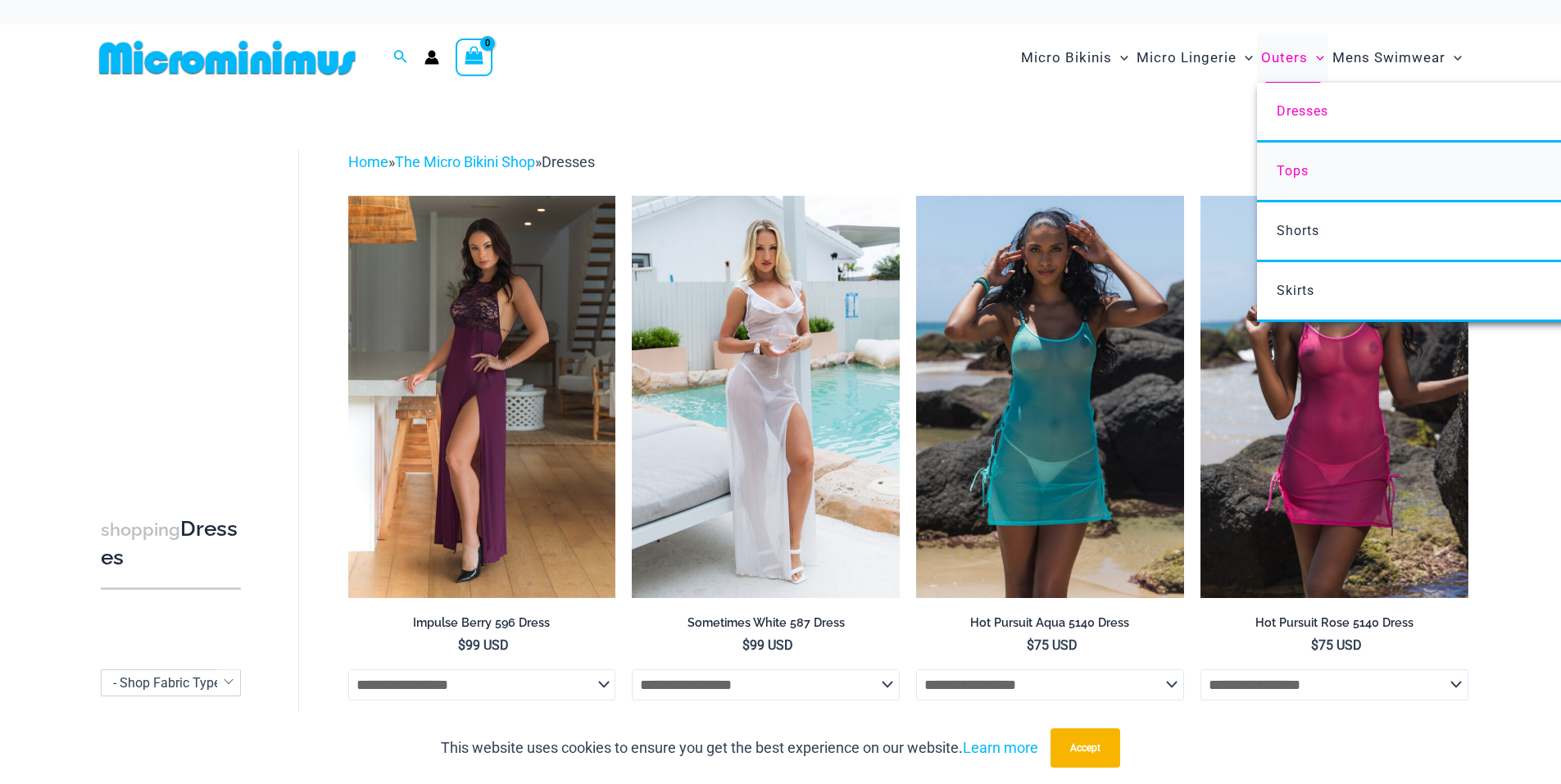
click at [1321, 160] on link "Tops" at bounding box center [1500, 173] width 488 height 60
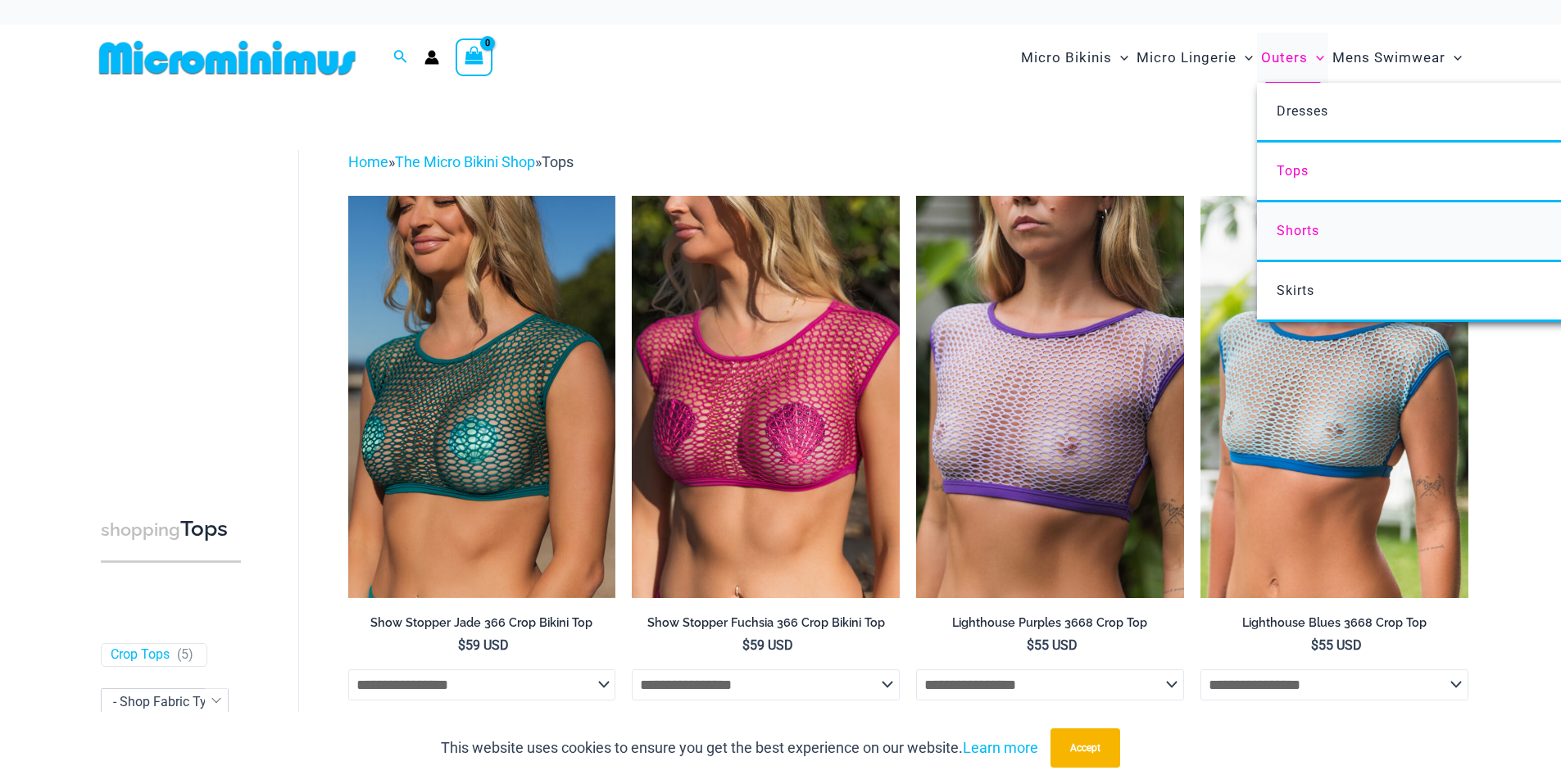
click at [1314, 226] on span "Shorts" at bounding box center [1298, 231] width 43 height 15
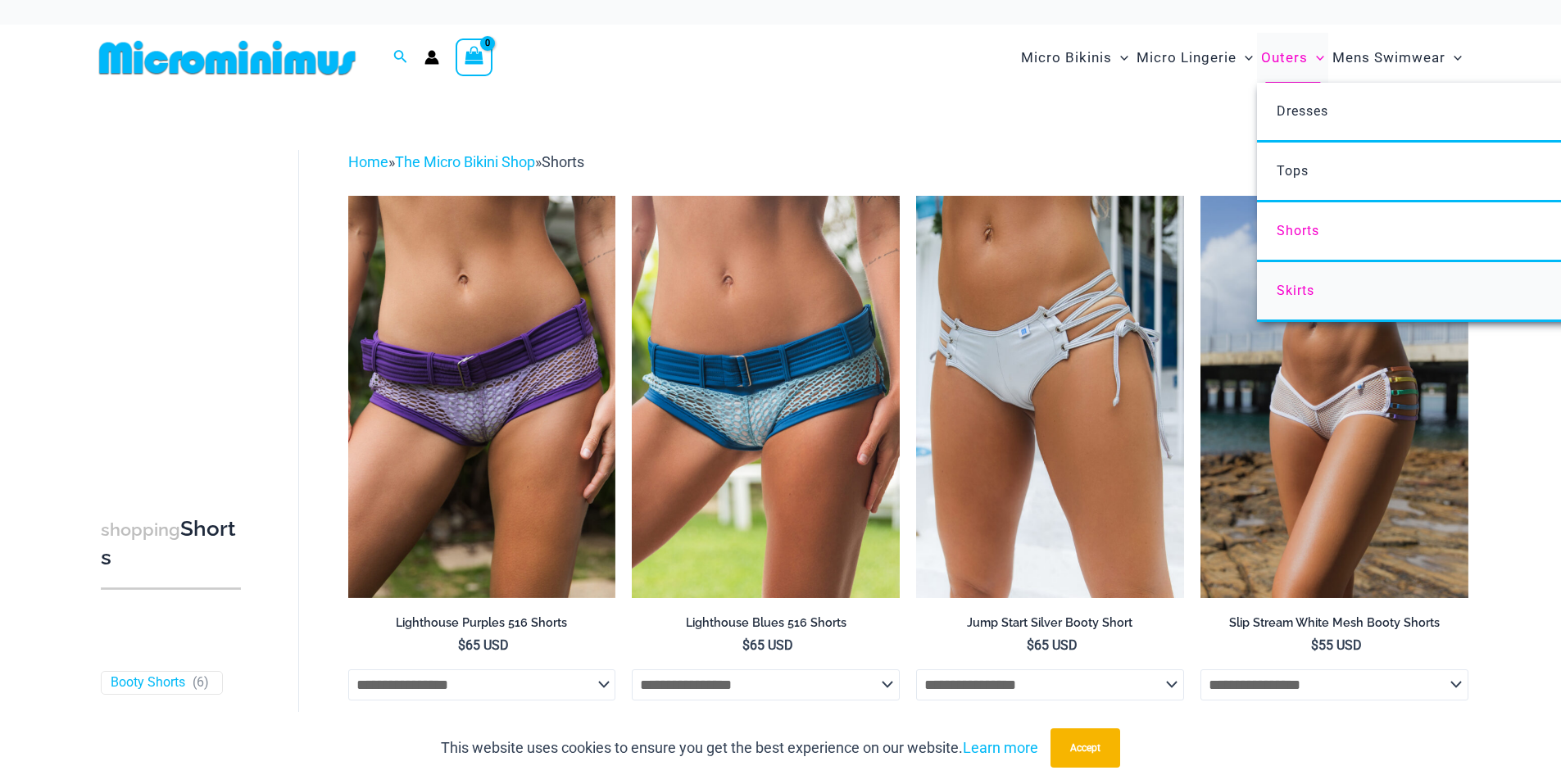
click at [1290, 294] on span "Skirts" at bounding box center [1295, 291] width 38 height 15
